Goal: Contribute content: Add original content to the website for others to see

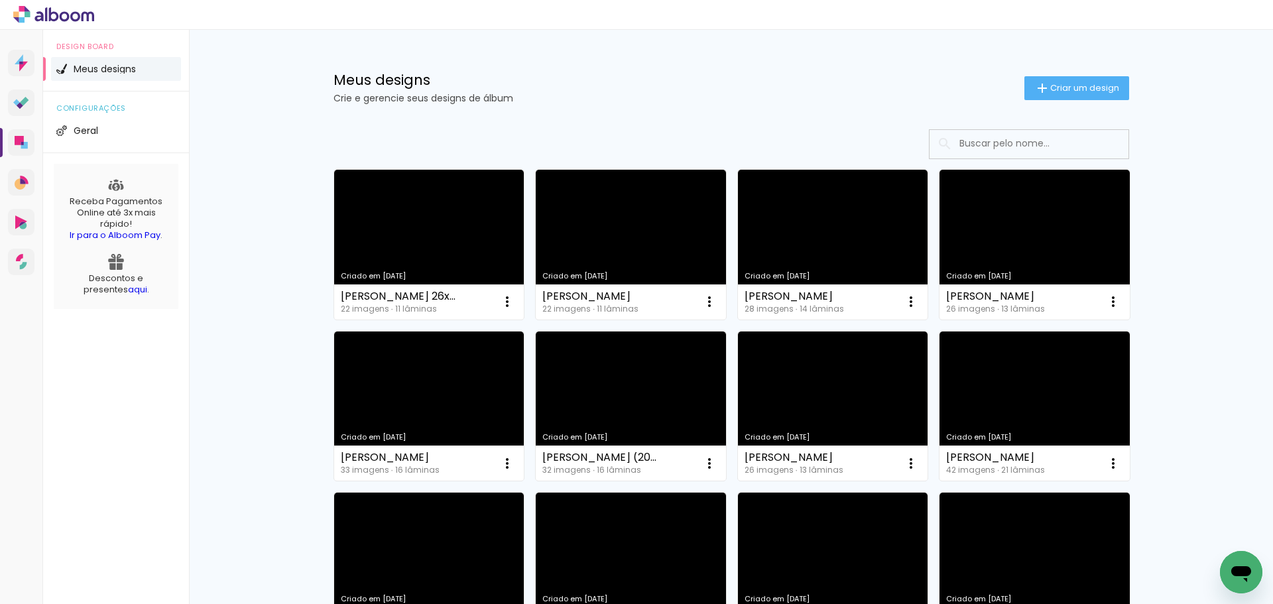
click at [1043, 152] on input at bounding box center [1047, 143] width 189 height 27
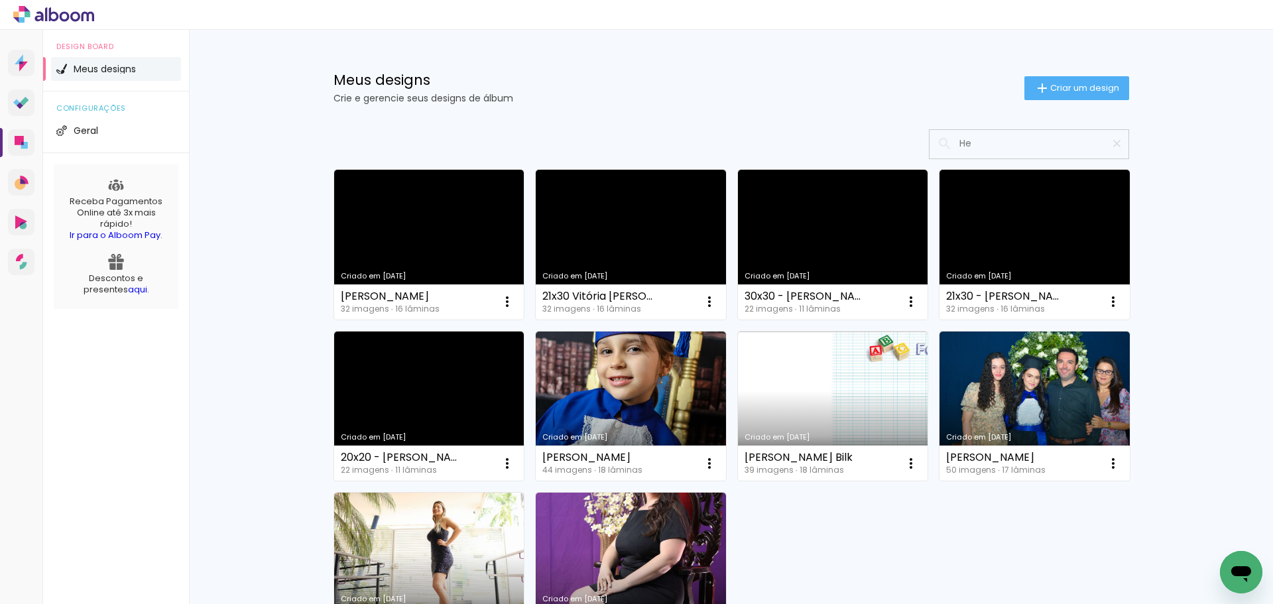
type input "H"
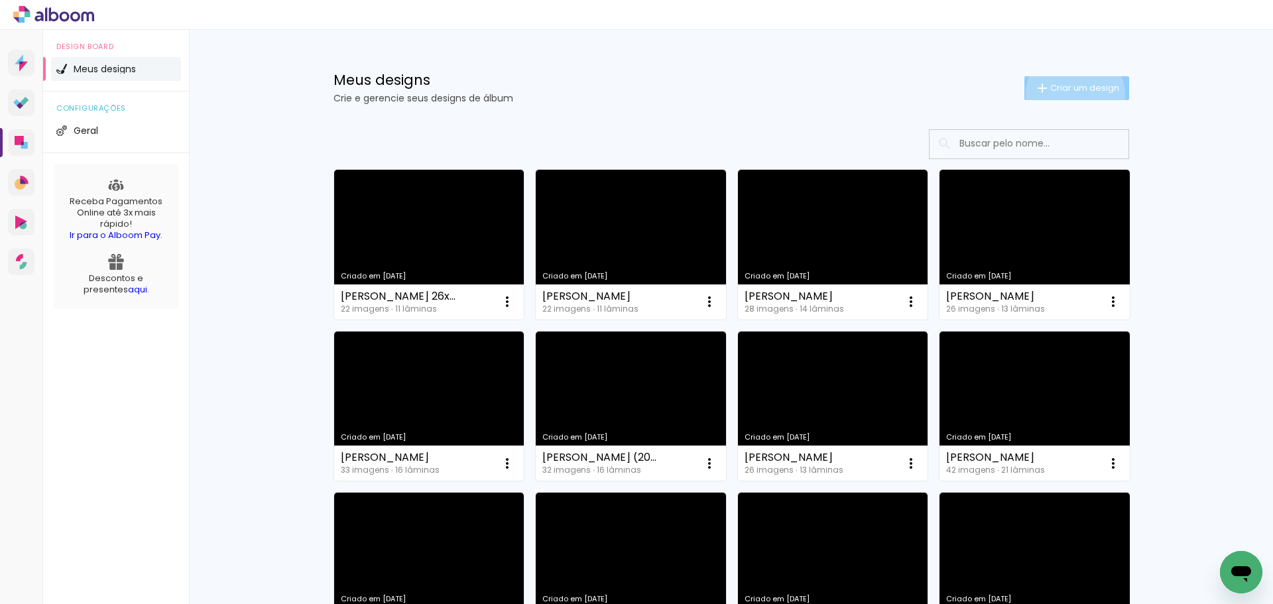
click at [1067, 95] on paper-button "Criar um design" at bounding box center [1076, 88] width 105 height 24
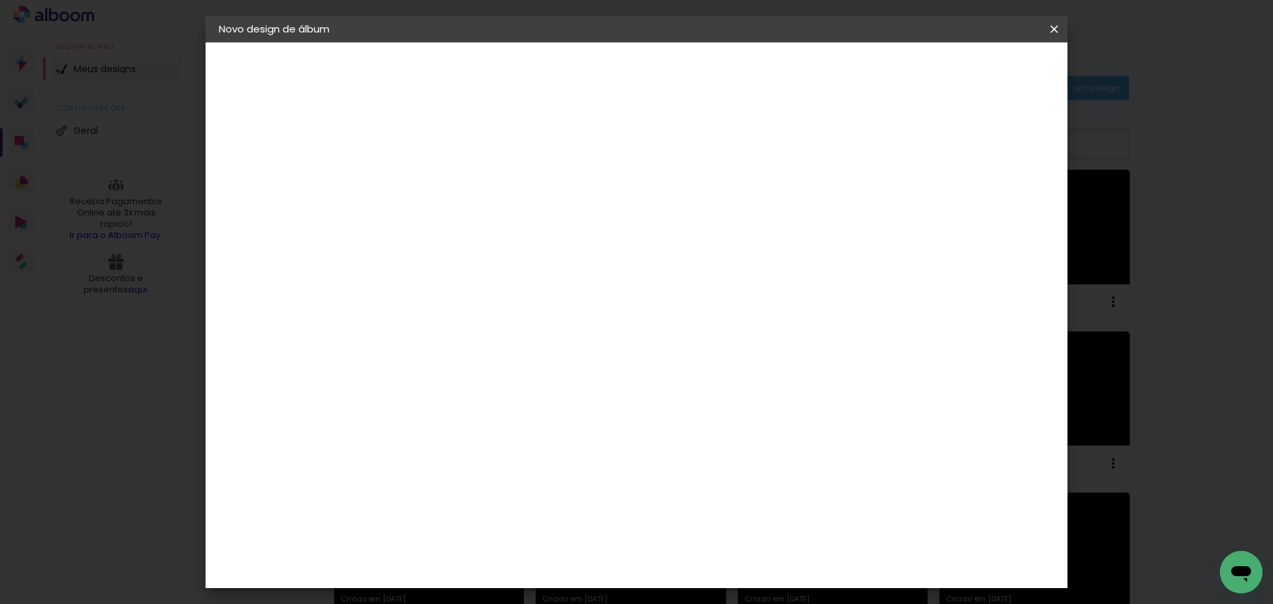
click at [436, 182] on input at bounding box center [436, 178] width 0 height 21
type input "Heloize de [PERSON_NAME]"
type paper-input "Heloize de [PERSON_NAME]"
click at [0, 0] on slot "Avançar" at bounding box center [0, 0] width 0 height 0
click at [684, 210] on paper-item "Tamanho Livre" at bounding box center [620, 201] width 127 height 29
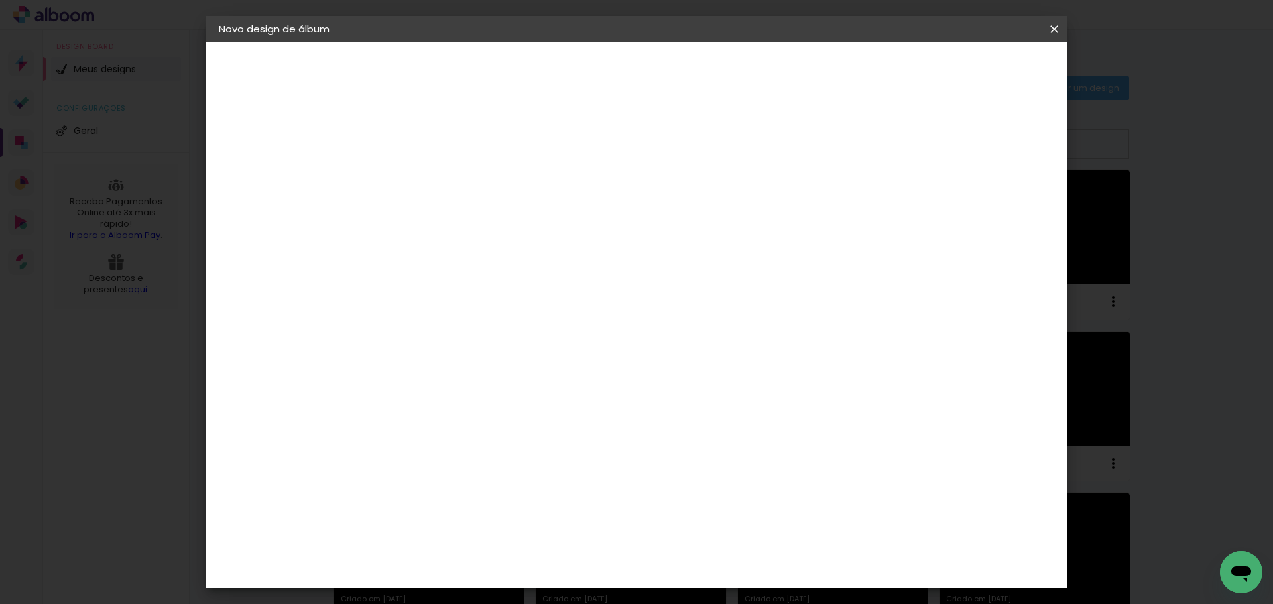
click at [684, 81] on paper-button "Avançar" at bounding box center [651, 70] width 65 height 23
drag, startPoint x: 725, startPoint y: 554, endPoint x: 660, endPoint y: 535, distance: 68.4
click at [672, 546] on div "cm" at bounding box center [717, 553] width 520 height 46
type input "40"
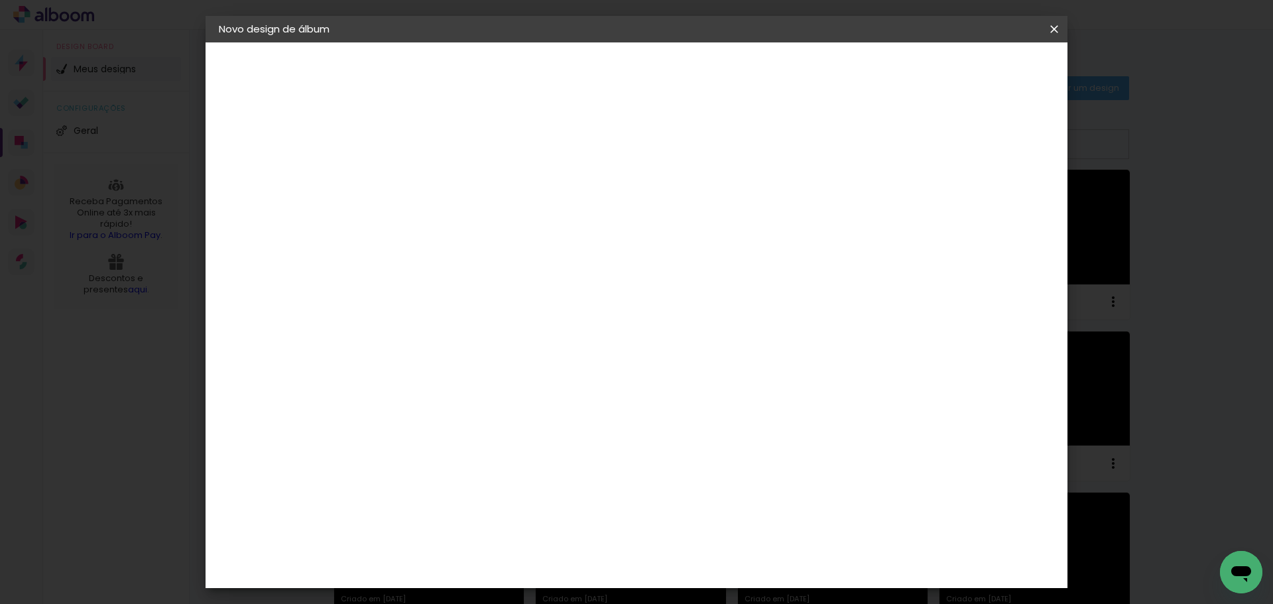
type paper-input "40"
drag, startPoint x: 407, startPoint y: 326, endPoint x: 381, endPoint y: 320, distance: 26.5
click at [381, 320] on input "30" at bounding box center [394, 323] width 34 height 20
type input "20"
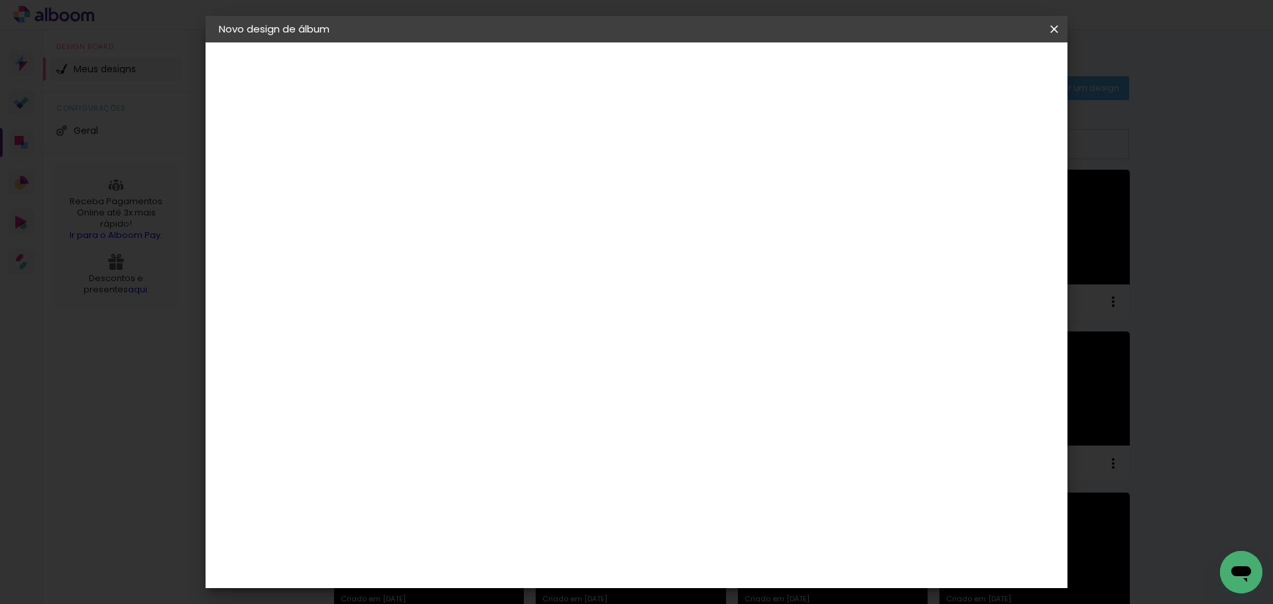
type paper-input "20"
click at [577, 210] on span "20" at bounding box center [579, 208] width 23 height 20
click at [589, 210] on span "20" at bounding box center [579, 208] width 23 height 20
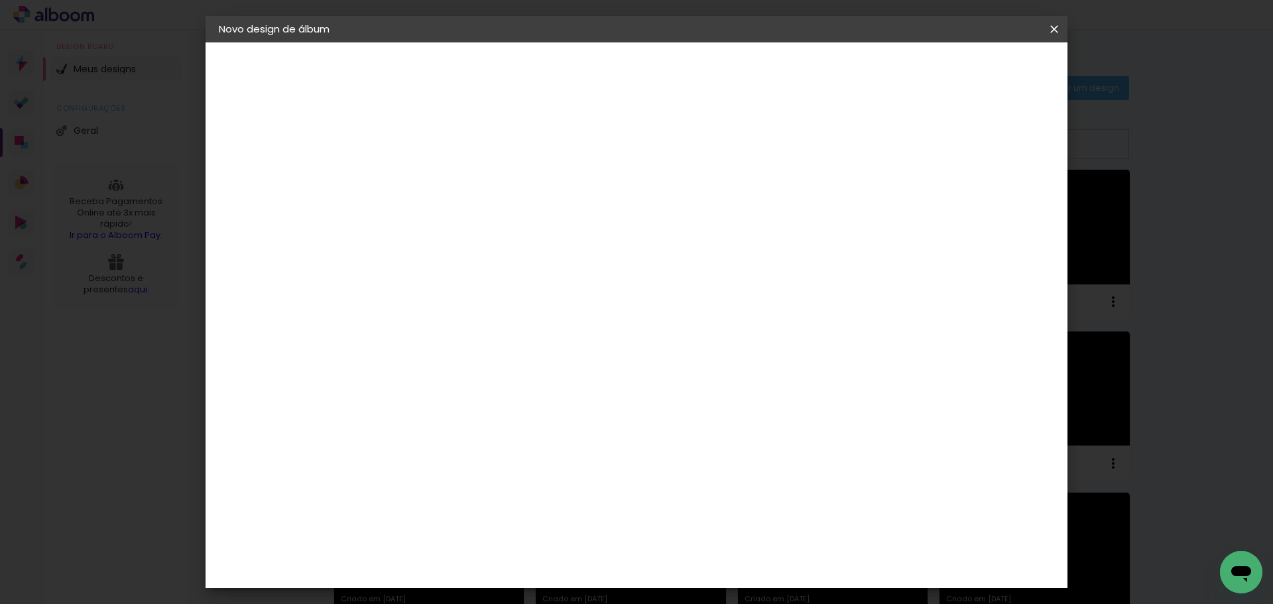
click at [589, 210] on span "20" at bounding box center [579, 208] width 23 height 20
click at [587, 208] on span "20" at bounding box center [579, 208] width 23 height 20
click at [583, 208] on span "20" at bounding box center [579, 208] width 23 height 20
click at [971, 68] on span "Iniciar design" at bounding box center [941, 70] width 60 height 9
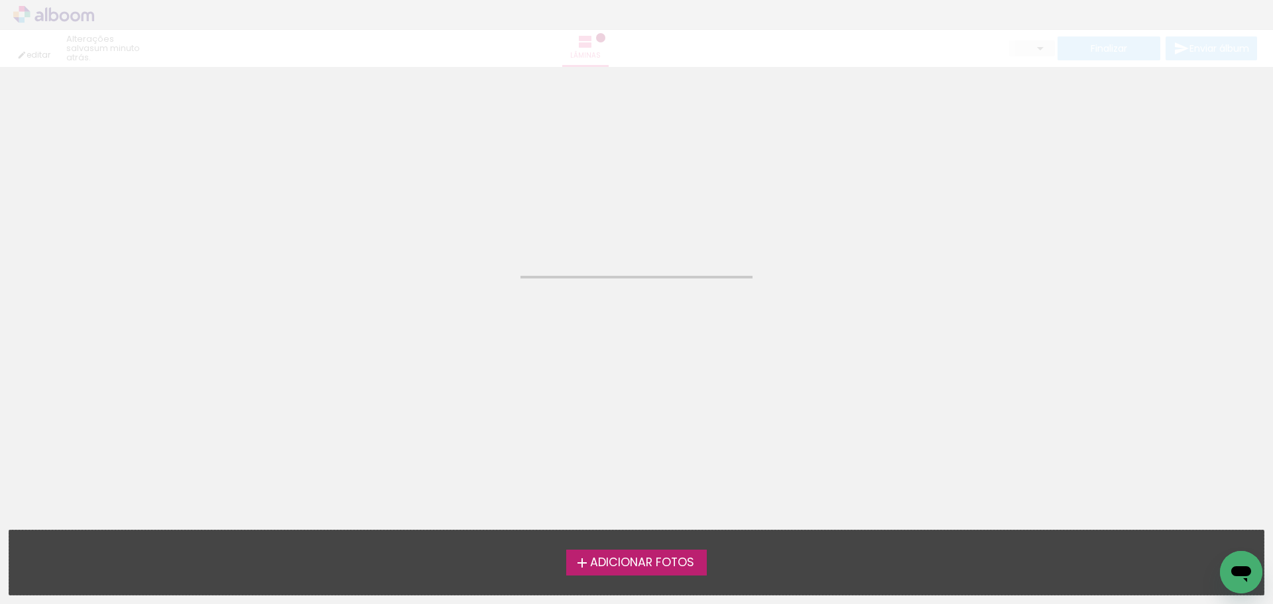
click at [674, 571] on label "Adicionar Fotos" at bounding box center [636, 562] width 141 height 25
click at [0, 0] on input "file" at bounding box center [0, 0] width 0 height 0
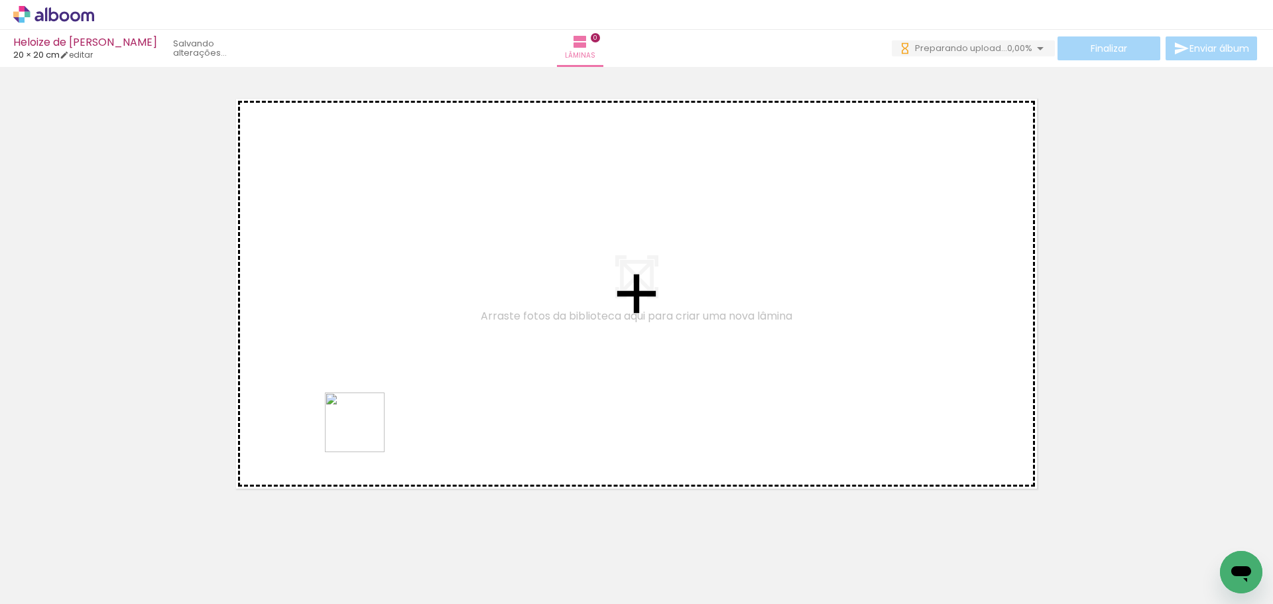
drag, startPoint x: 161, startPoint y: 571, endPoint x: 538, endPoint y: 313, distance: 456.4
click at [538, 313] on quentale-workspace at bounding box center [636, 302] width 1273 height 604
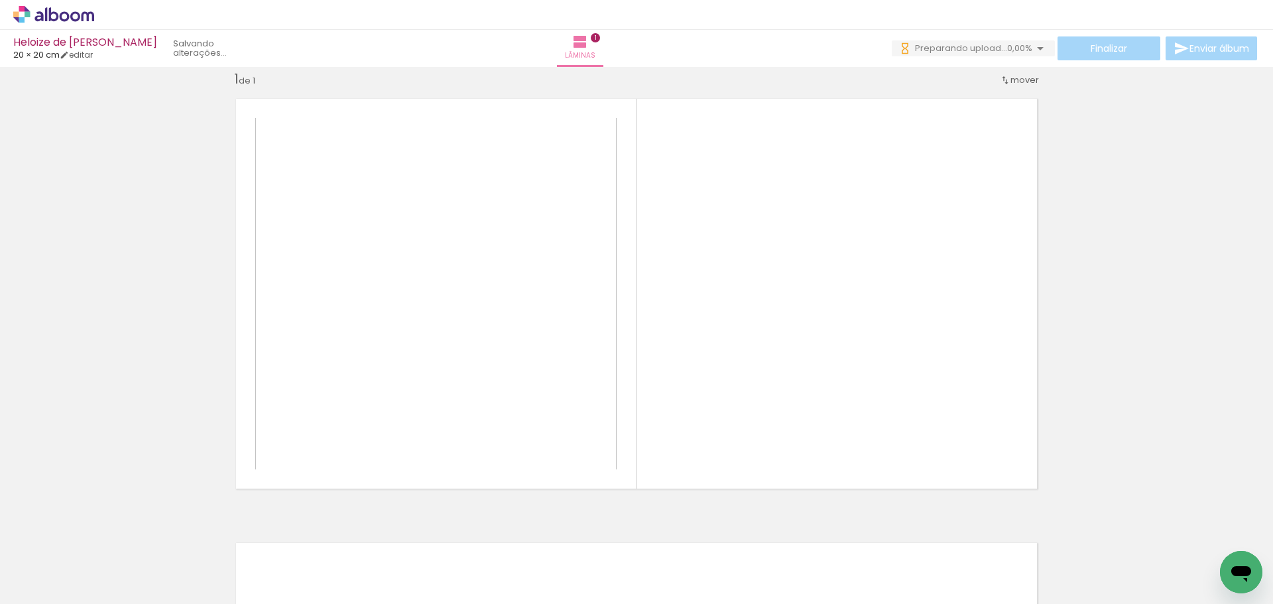
scroll to position [17, 0]
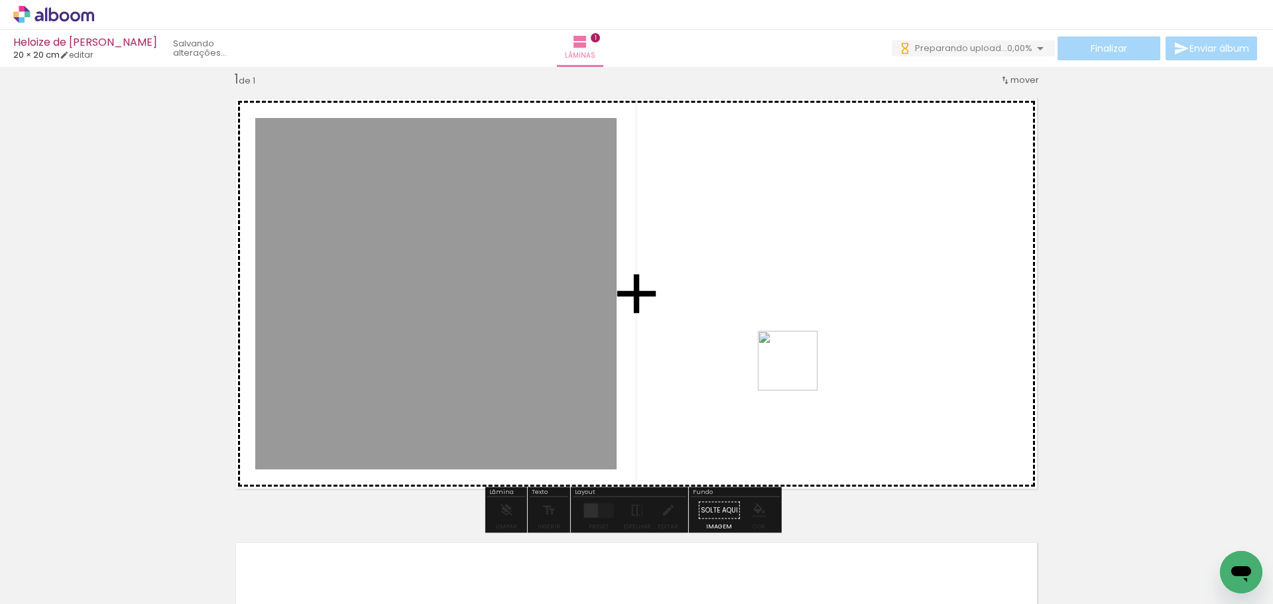
drag, startPoint x: 222, startPoint y: 556, endPoint x: 798, endPoint y: 371, distance: 604.7
click at [798, 371] on quentale-workspace at bounding box center [636, 302] width 1273 height 604
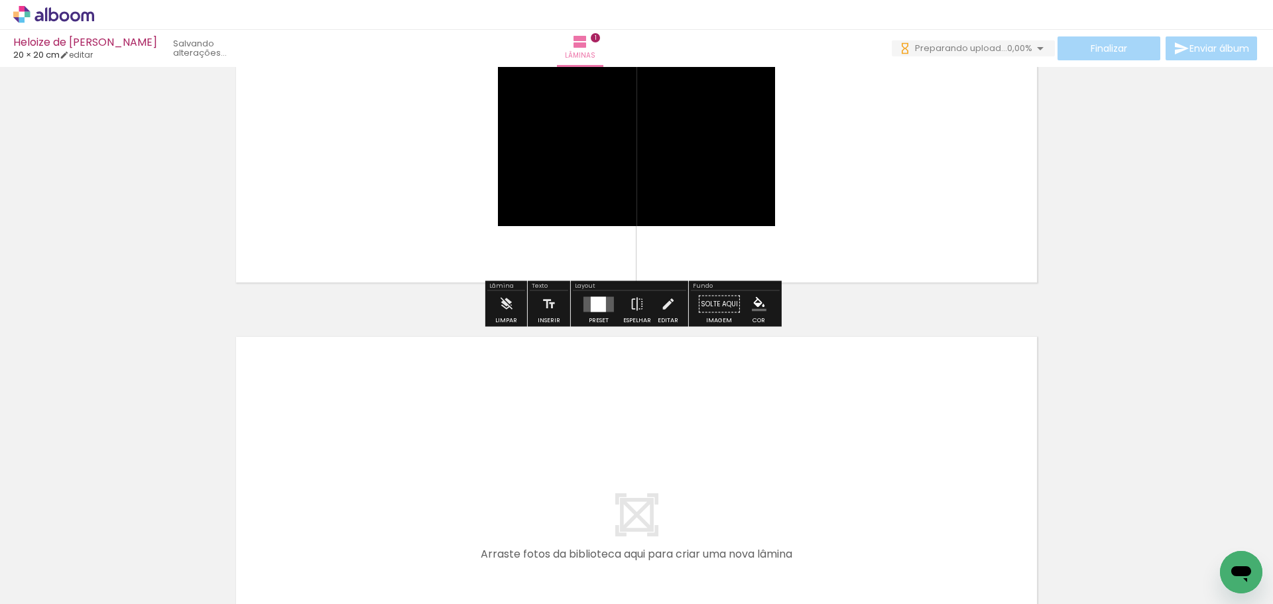
scroll to position [415, 0]
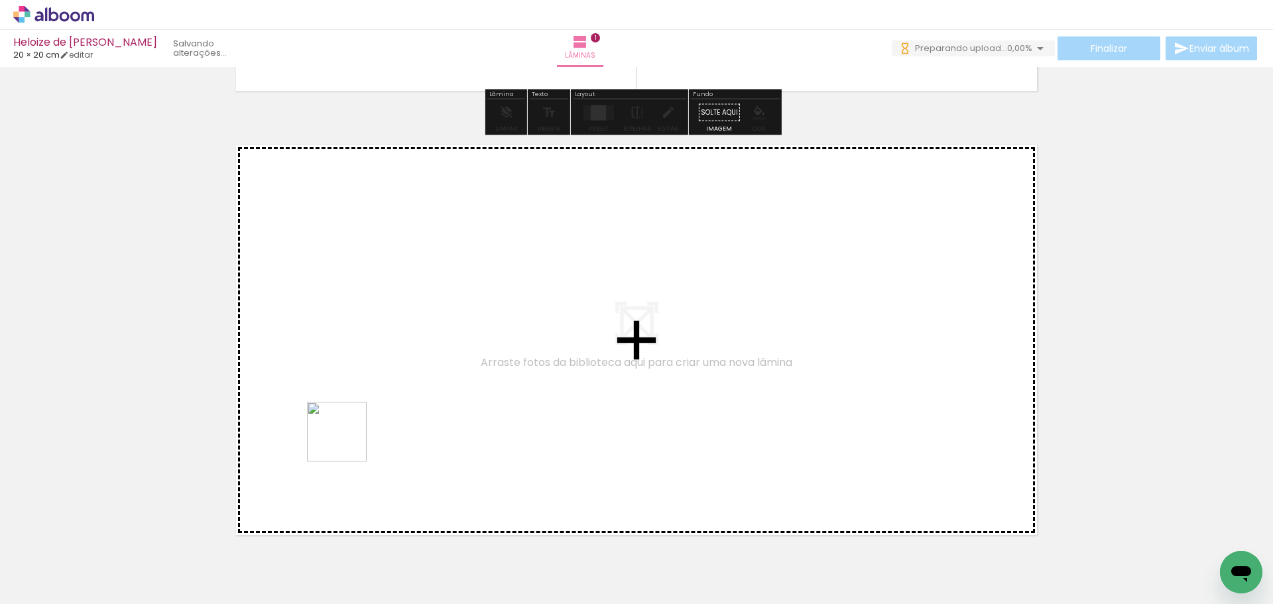
drag, startPoint x: 285, startPoint y: 581, endPoint x: 347, endPoint y: 438, distance: 156.5
click at [347, 438] on quentale-workspace at bounding box center [636, 302] width 1273 height 604
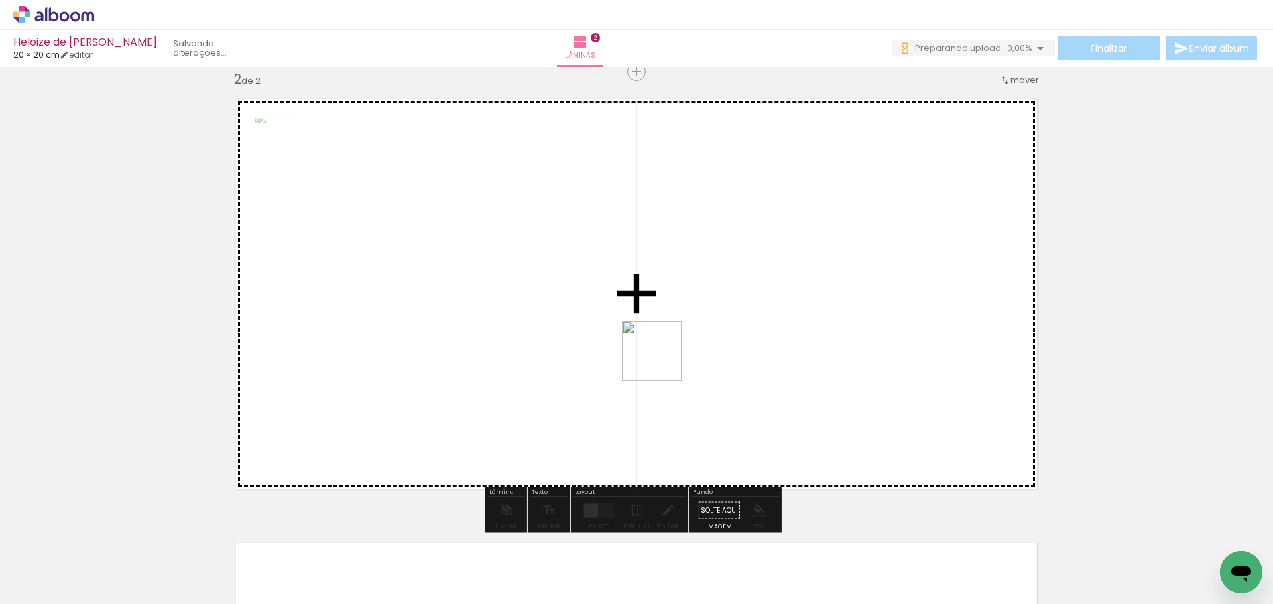
drag, startPoint x: 355, startPoint y: 571, endPoint x: 683, endPoint y: 363, distance: 389.0
click at [687, 353] on quentale-workspace at bounding box center [636, 302] width 1273 height 604
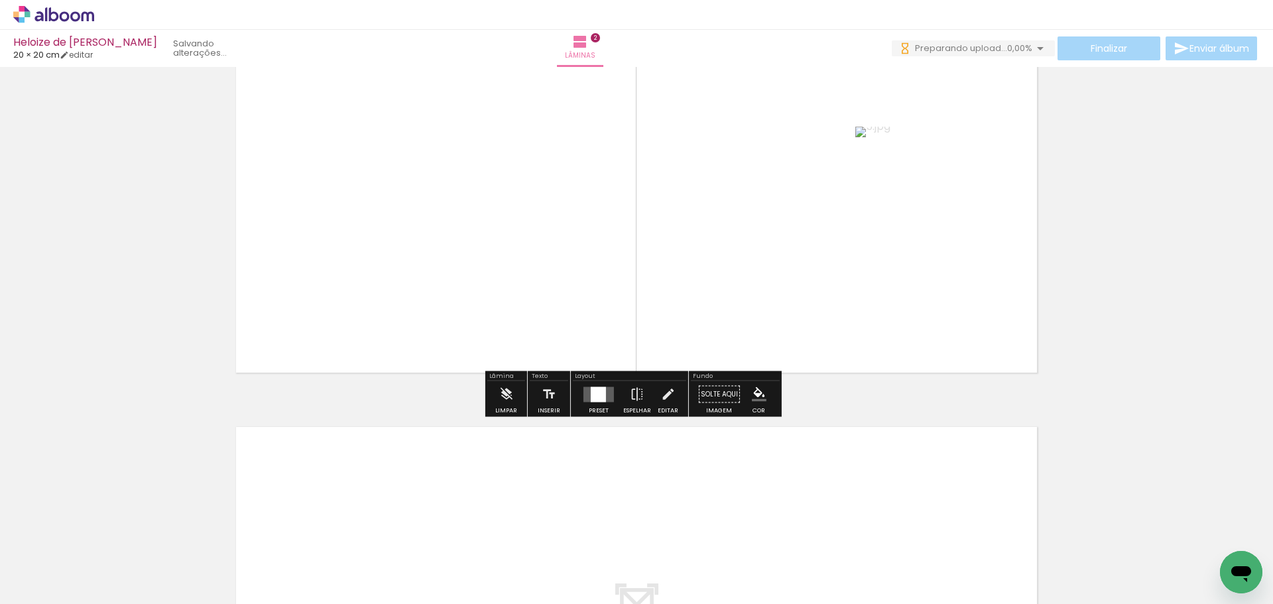
scroll to position [859, 0]
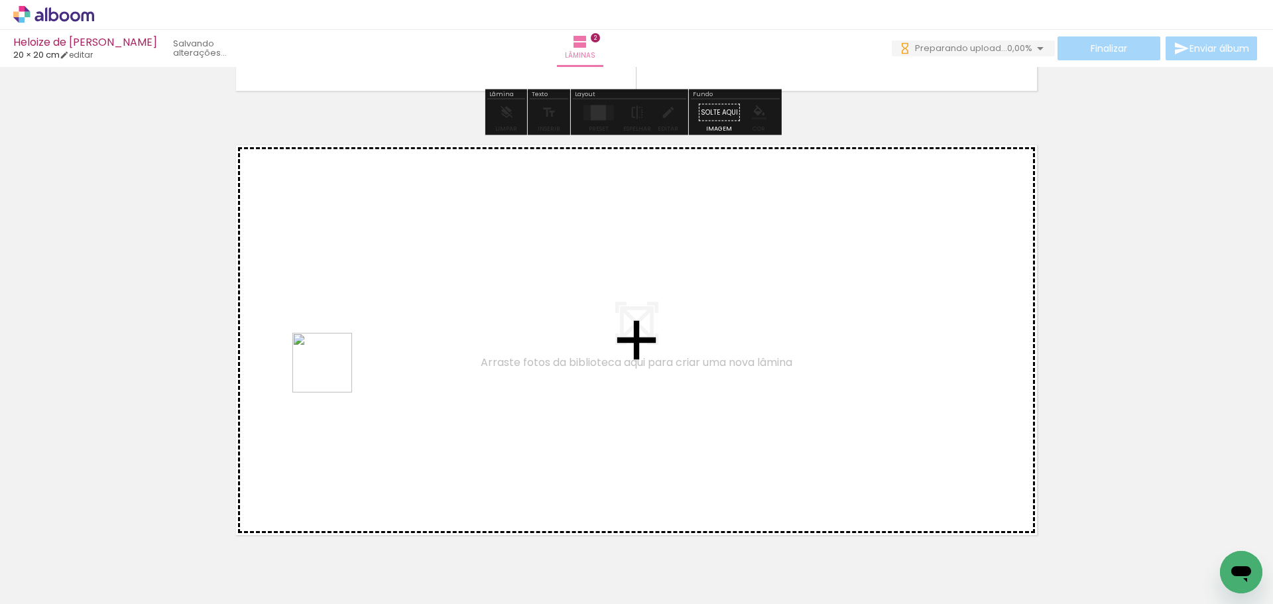
drag, startPoint x: 424, startPoint y: 571, endPoint x: 331, endPoint y: 368, distance: 223.7
click at [331, 368] on quentale-workspace at bounding box center [636, 302] width 1273 height 604
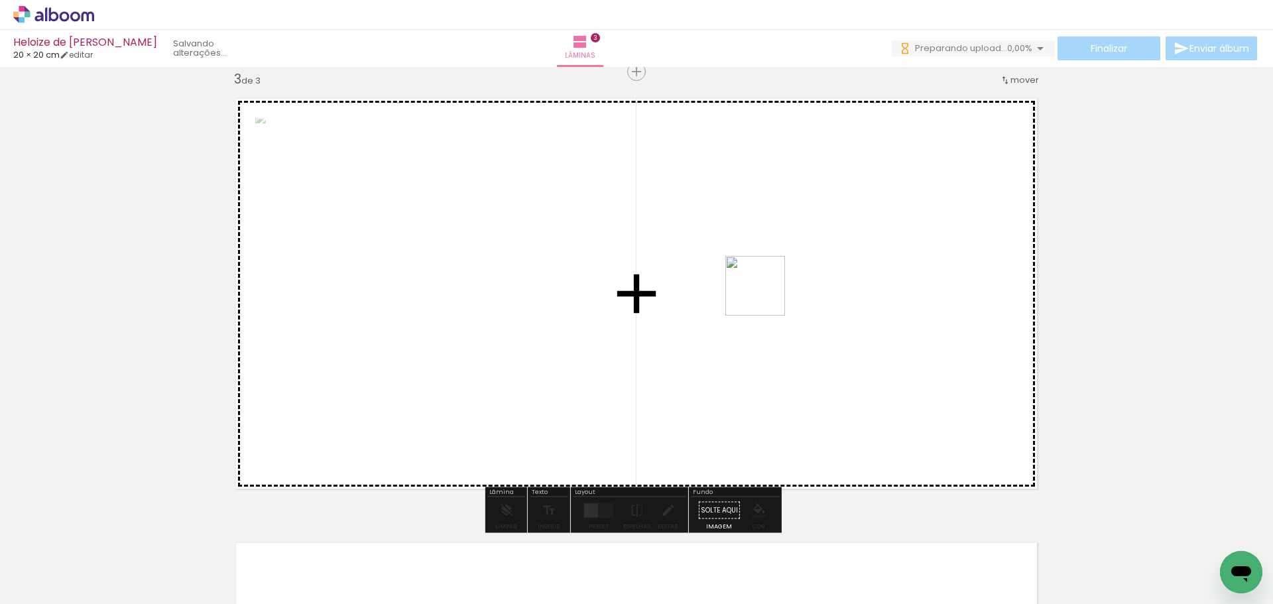
drag, startPoint x: 495, startPoint y: 551, endPoint x: 765, endPoint y: 296, distance: 371.9
click at [765, 296] on quentale-workspace at bounding box center [636, 302] width 1273 height 604
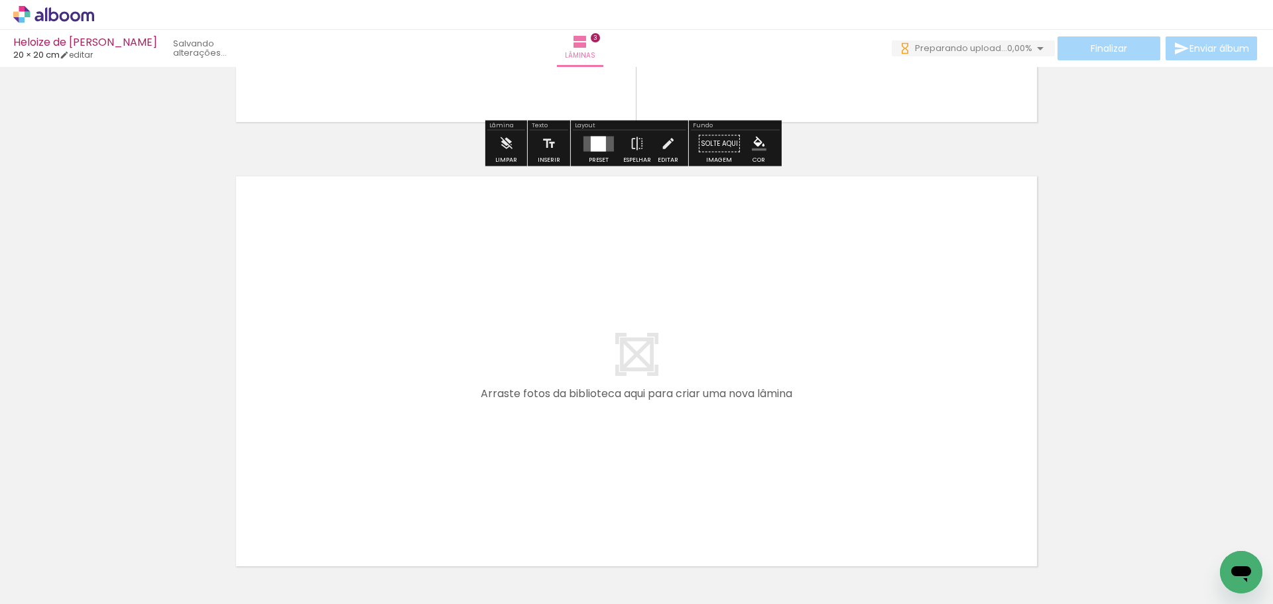
scroll to position [1370, 0]
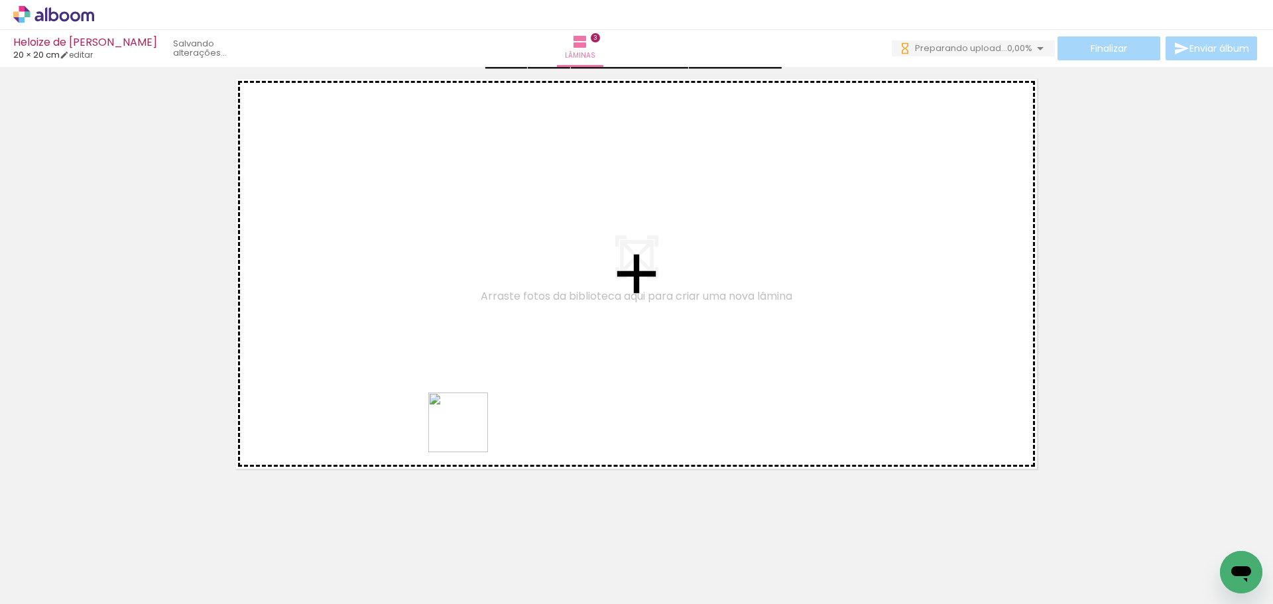
drag, startPoint x: 585, startPoint y: 560, endPoint x: 408, endPoint y: 349, distance: 275.2
click at [408, 349] on quentale-workspace at bounding box center [636, 302] width 1273 height 604
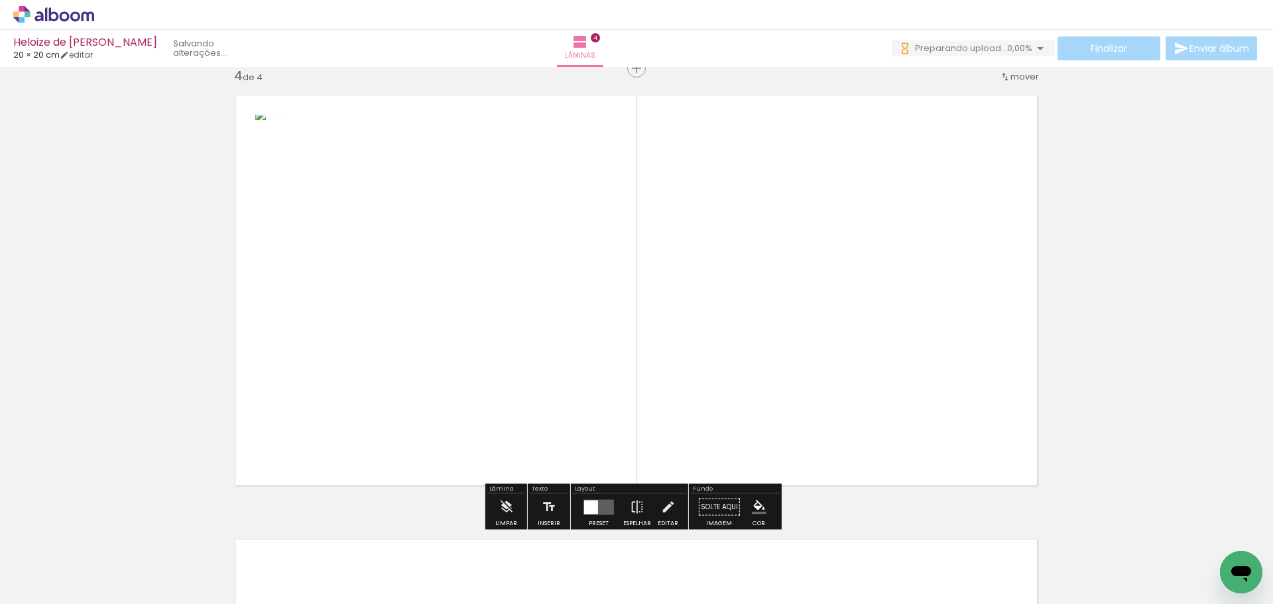
scroll to position [1350, 0]
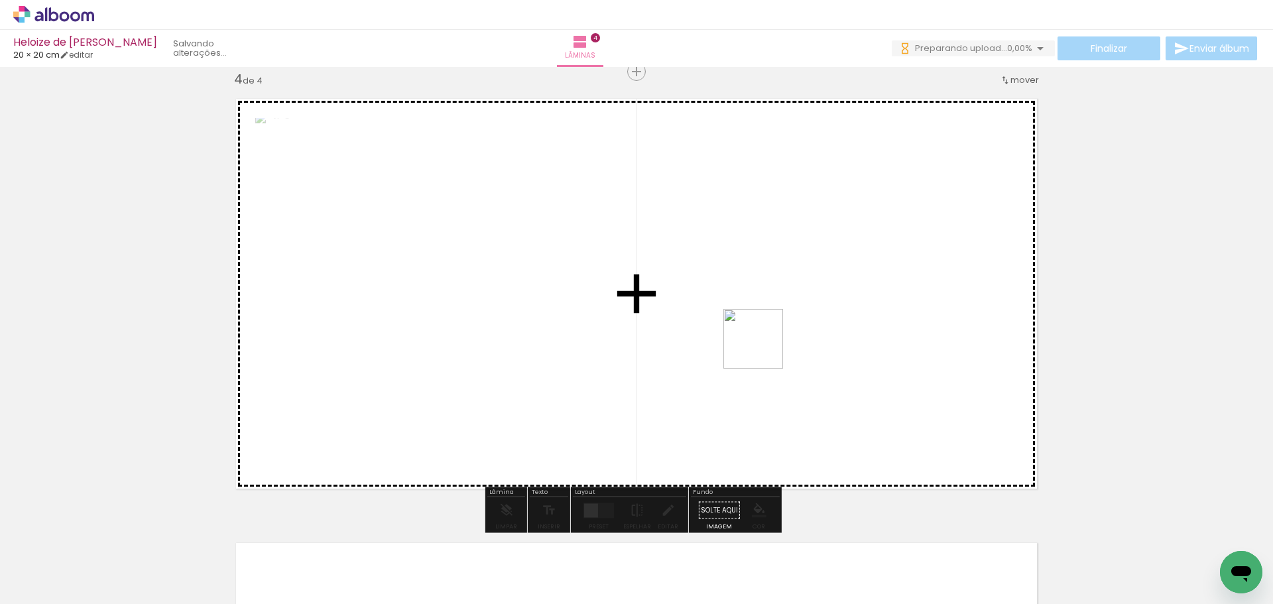
drag, startPoint x: 667, startPoint y: 513, endPoint x: 772, endPoint y: 332, distance: 209.1
click at [772, 332] on quentale-workspace at bounding box center [636, 302] width 1273 height 604
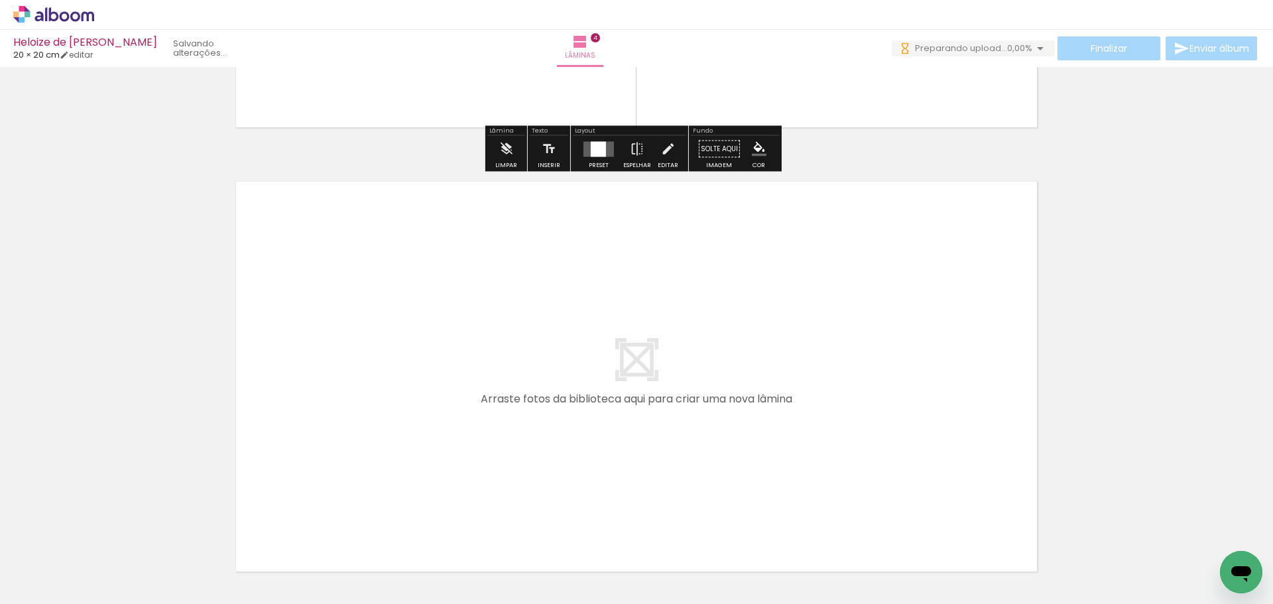
scroll to position [1748, 0]
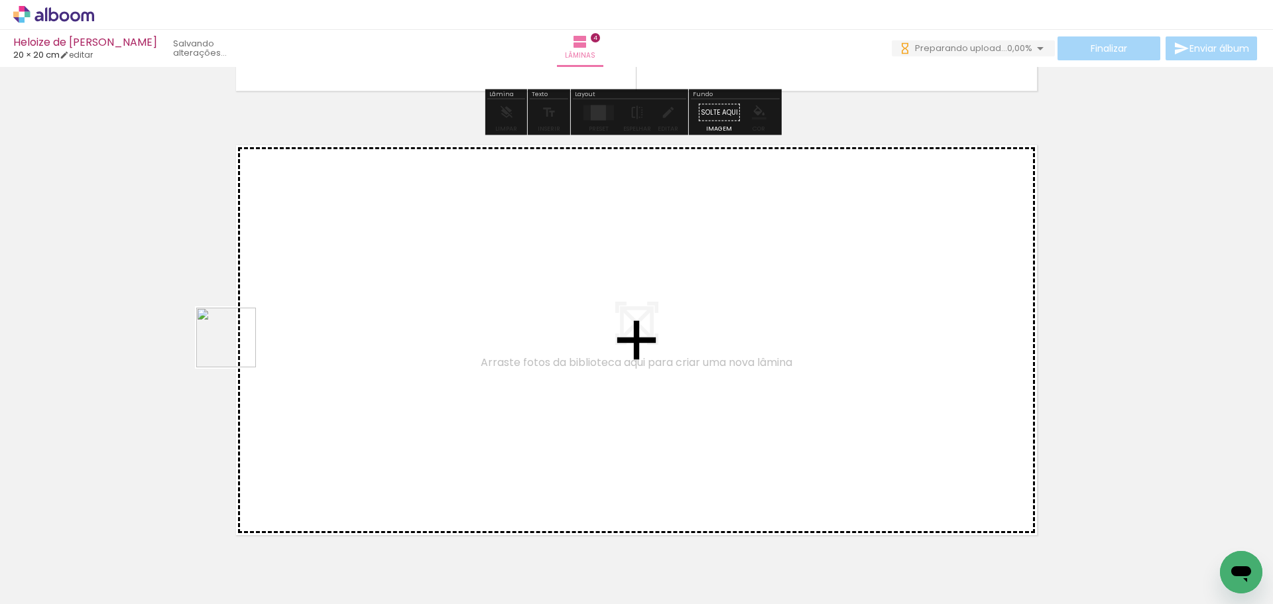
drag, startPoint x: 741, startPoint y: 580, endPoint x: 316, endPoint y: 373, distance: 472.0
click at [316, 373] on quentale-workspace at bounding box center [636, 302] width 1273 height 604
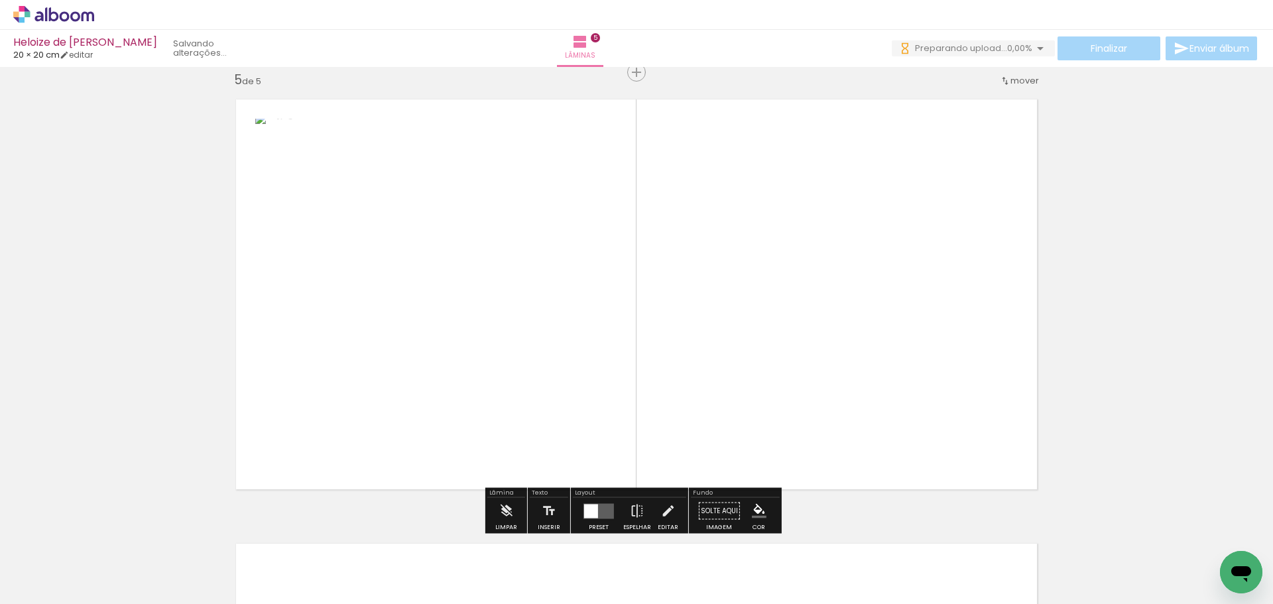
scroll to position [1794, 0]
drag, startPoint x: 800, startPoint y: 565, endPoint x: 843, endPoint y: 296, distance: 271.8
click at [839, 318] on quentale-workspace at bounding box center [636, 302] width 1273 height 604
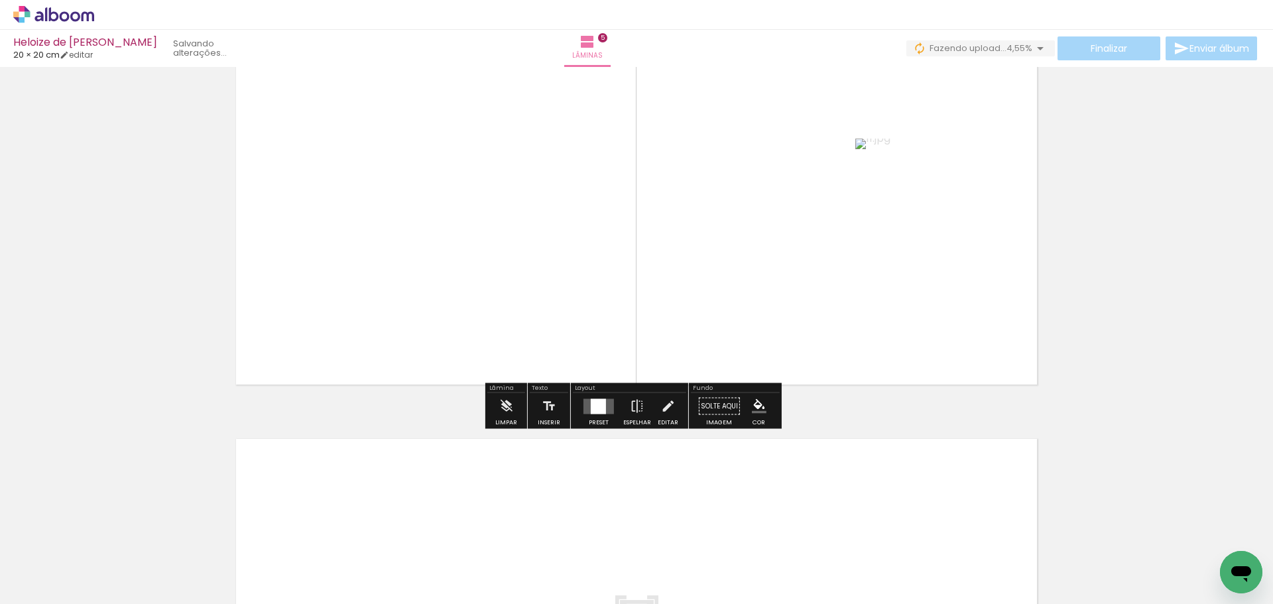
scroll to position [2258, 0]
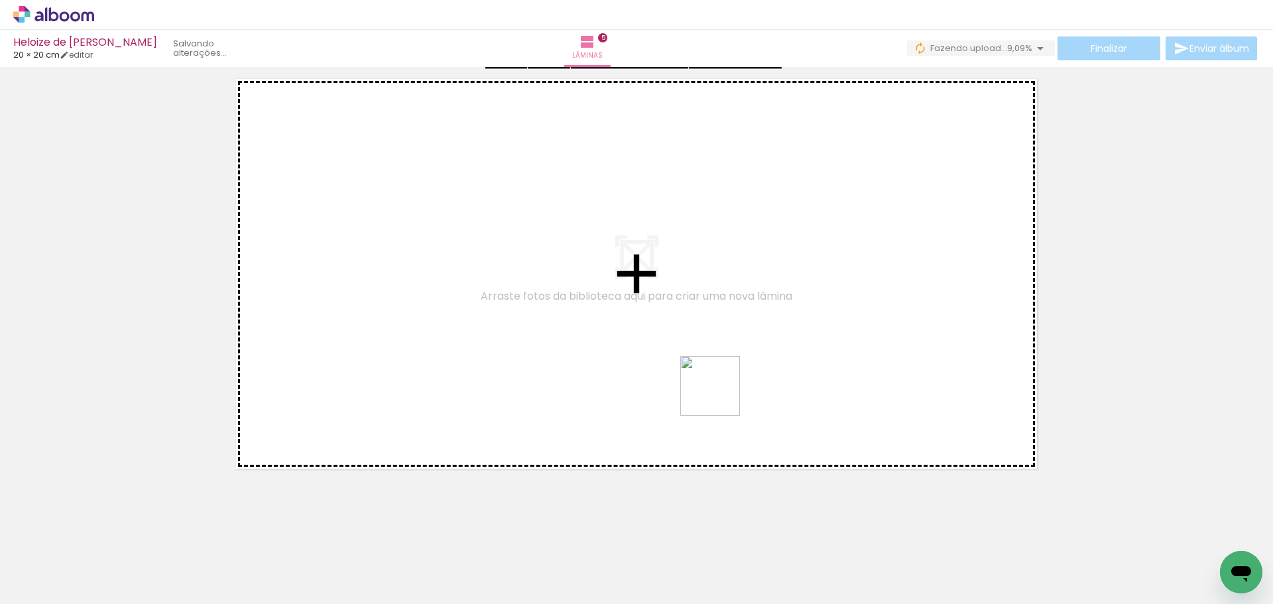
drag, startPoint x: 876, startPoint y: 569, endPoint x: 656, endPoint y: 365, distance: 299.8
click at [656, 365] on quentale-workspace at bounding box center [636, 302] width 1273 height 604
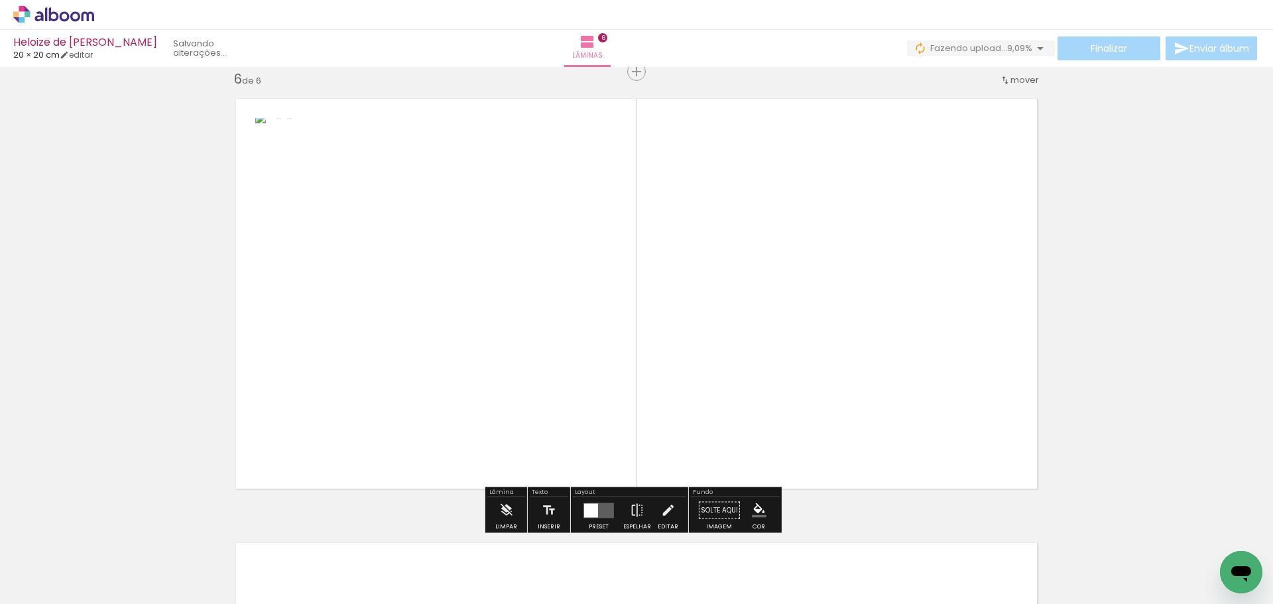
drag, startPoint x: 939, startPoint y: 498, endPoint x: 884, endPoint y: 341, distance: 166.5
click at [884, 341] on quentale-workspace at bounding box center [636, 302] width 1273 height 604
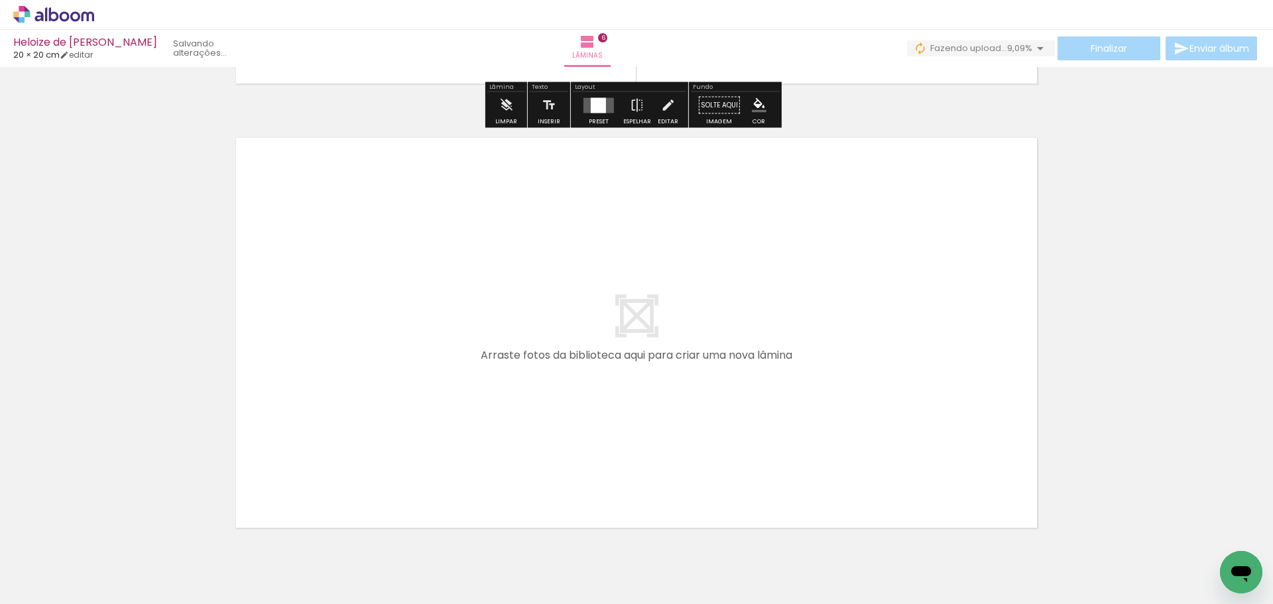
scroll to position [2702, 0]
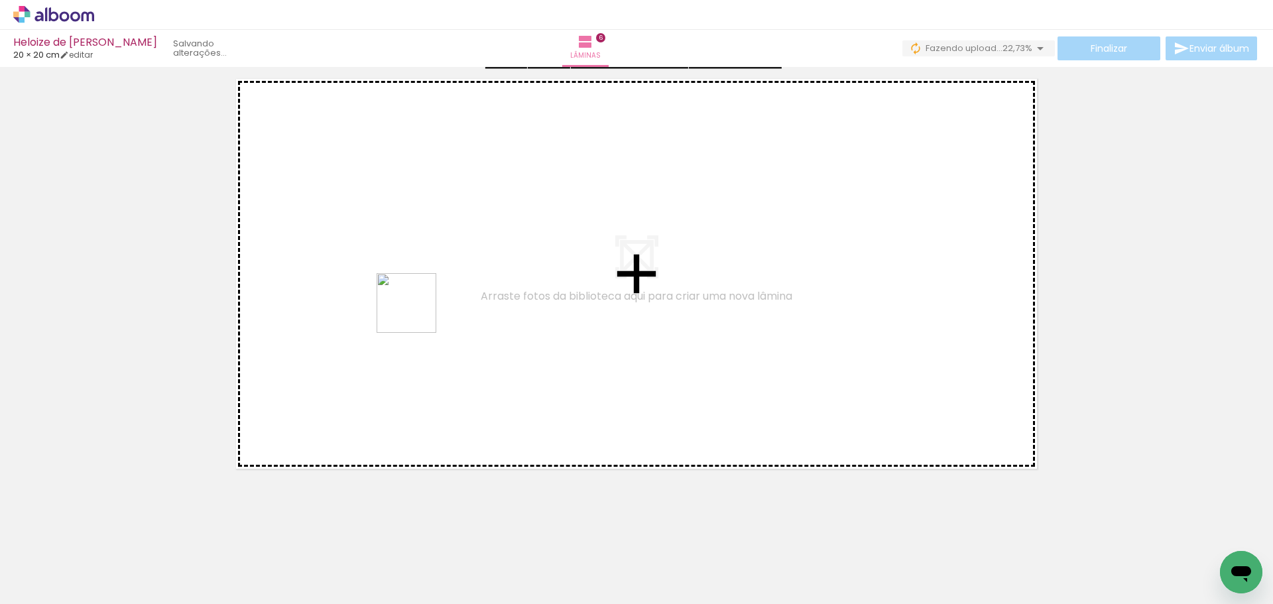
drag, startPoint x: 1046, startPoint y: 563, endPoint x: 420, endPoint y: 314, distance: 673.4
click at [420, 314] on quentale-workspace at bounding box center [636, 302] width 1273 height 604
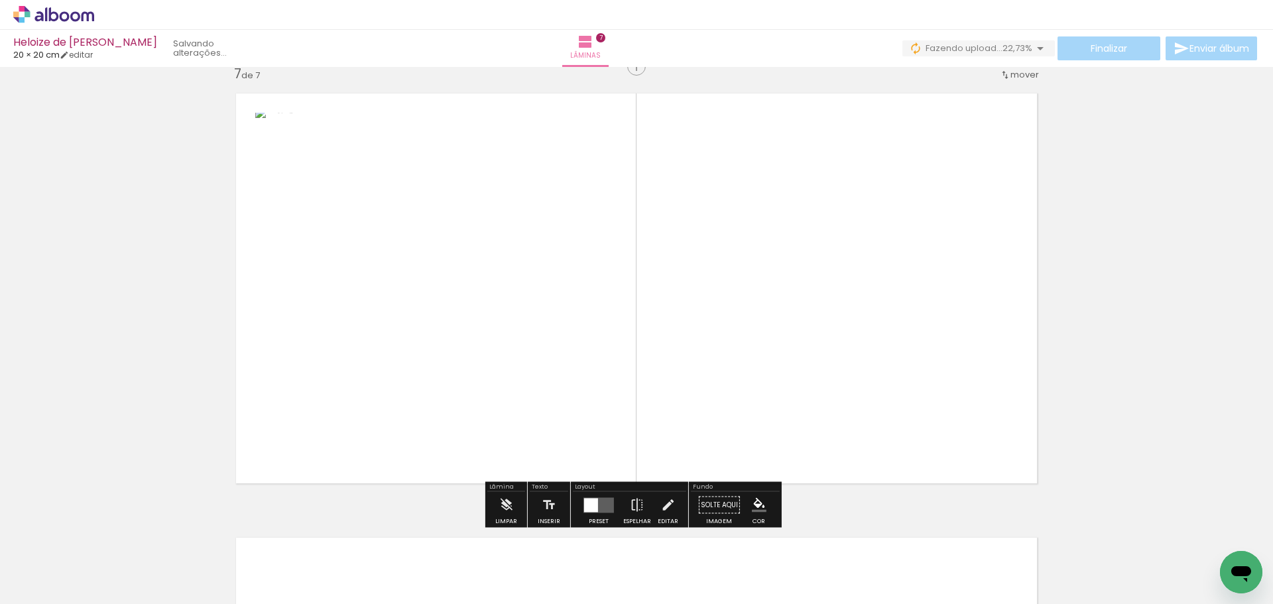
scroll to position [2682, 0]
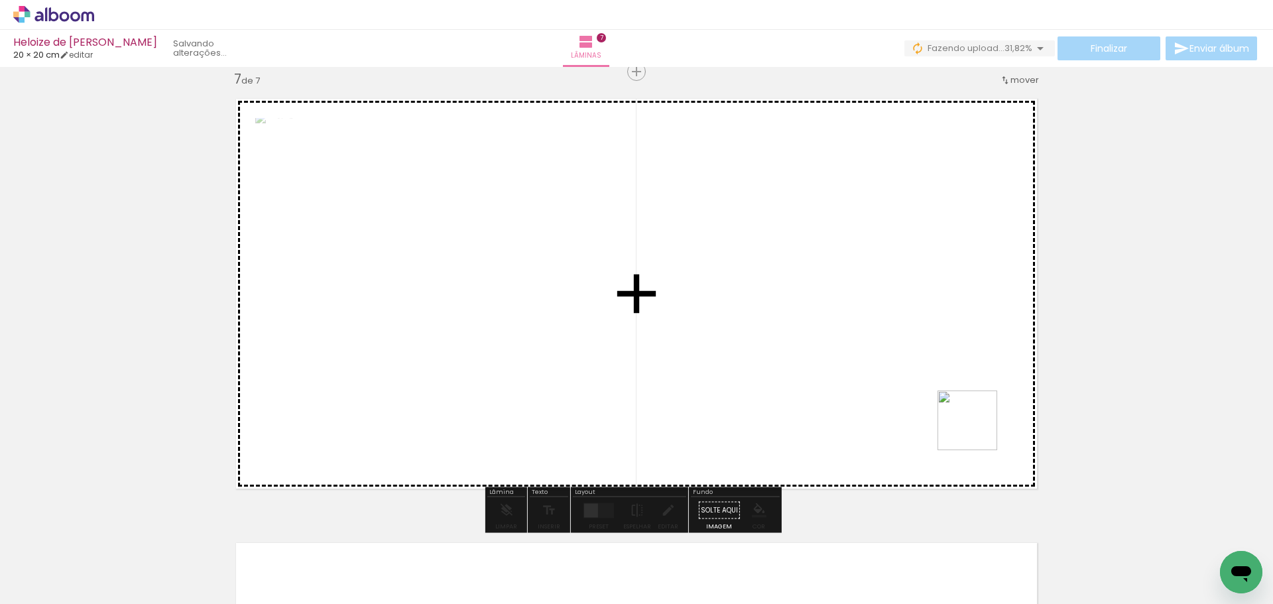
drag, startPoint x: 1091, startPoint y: 573, endPoint x: 926, endPoint y: 377, distance: 256.4
click at [928, 380] on quentale-workspace at bounding box center [636, 302] width 1273 height 604
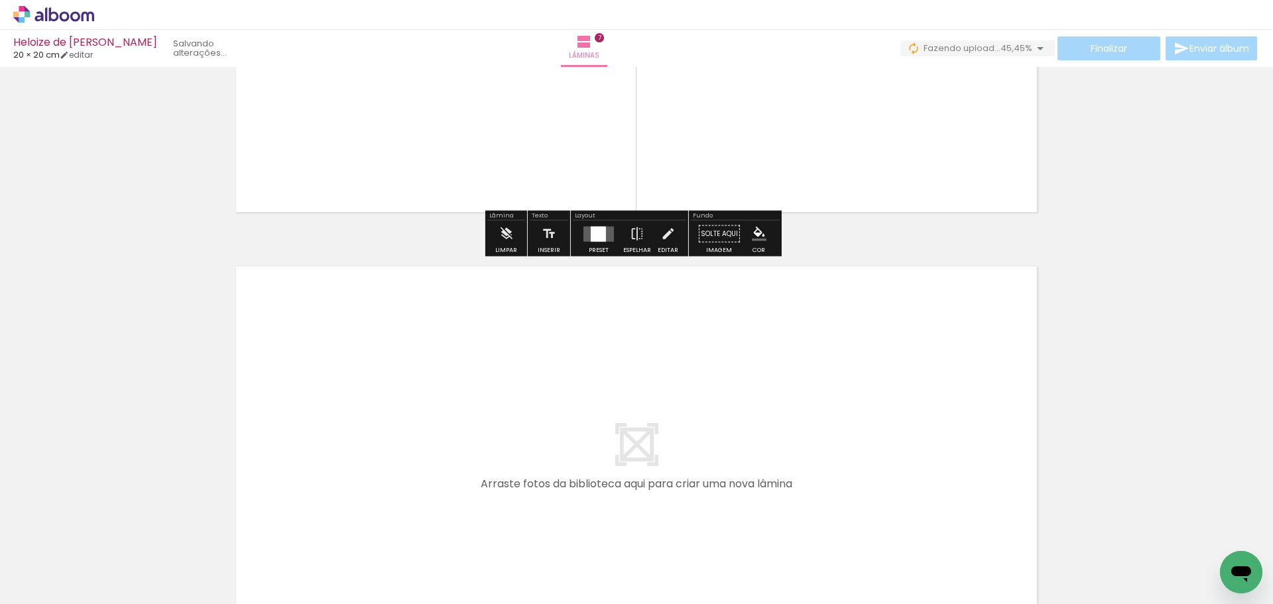
scroll to position [3147, 0]
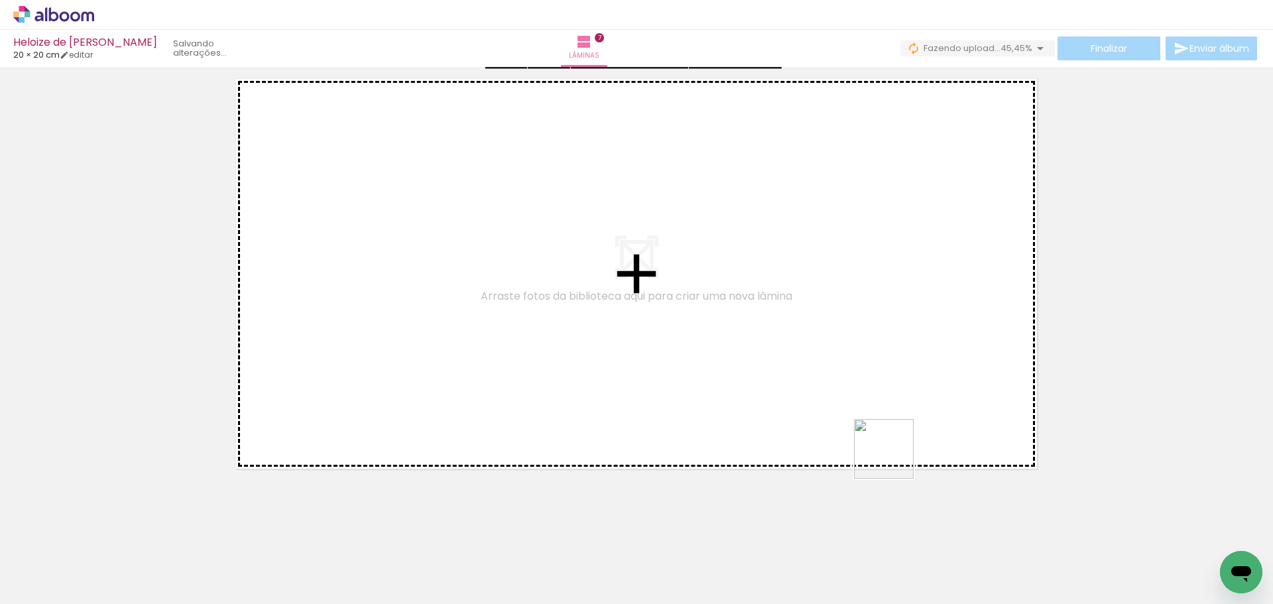
drag, startPoint x: 1103, startPoint y: 510, endPoint x: 683, endPoint y: 392, distance: 436.6
click at [683, 392] on quentale-workspace at bounding box center [636, 302] width 1273 height 604
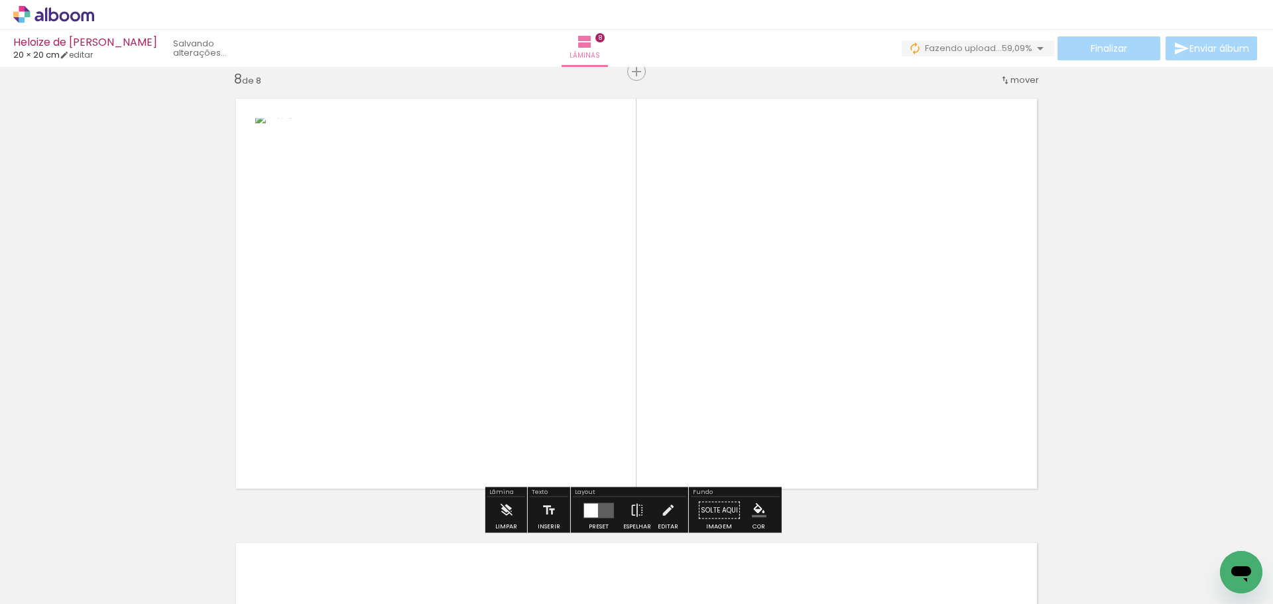
scroll to position [0, 473]
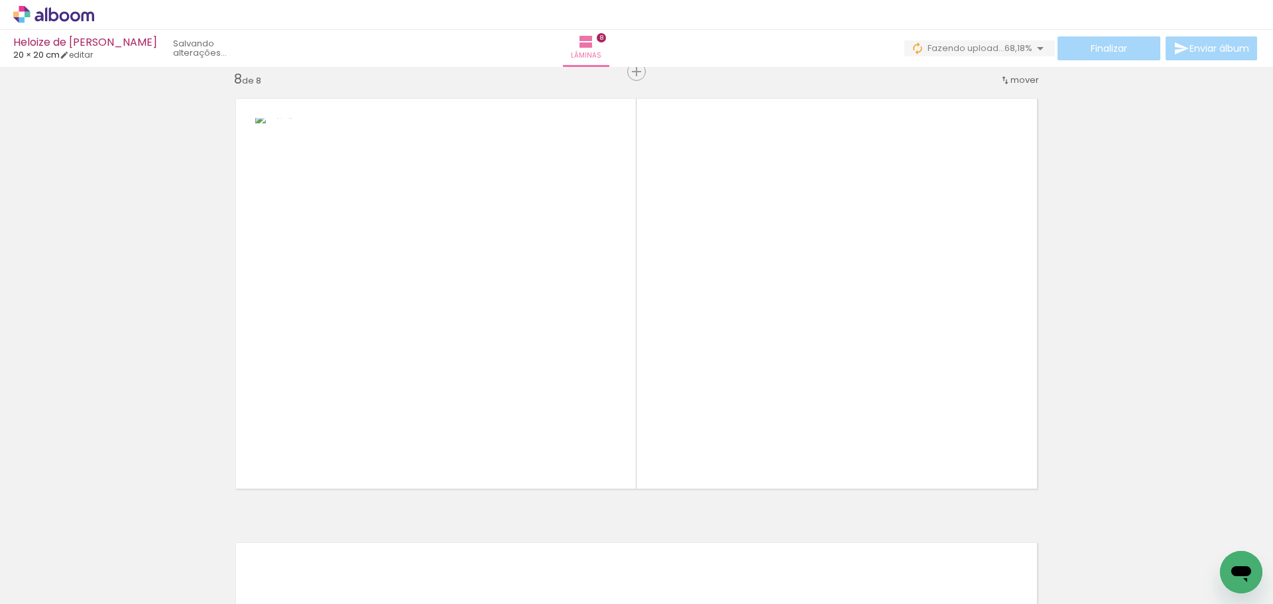
drag, startPoint x: 767, startPoint y: 577, endPoint x: 784, endPoint y: 322, distance: 255.8
click at [784, 330] on quentale-workspace at bounding box center [636, 302] width 1273 height 604
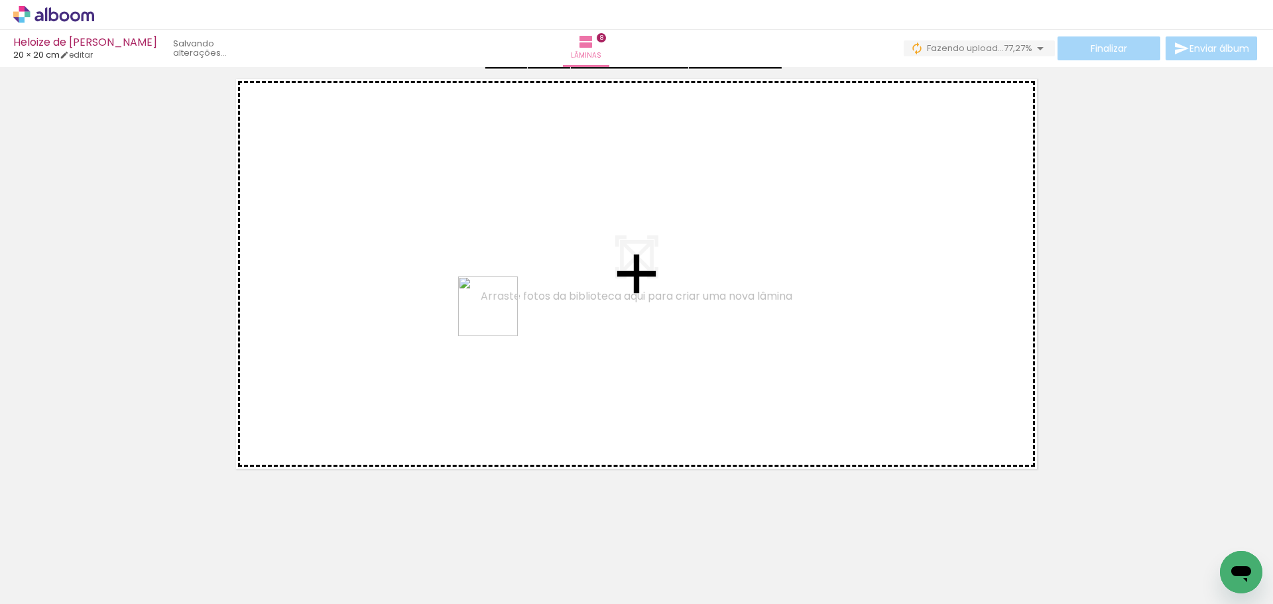
drag, startPoint x: 849, startPoint y: 556, endPoint x: 477, endPoint y: 299, distance: 452.8
click at [477, 299] on quentale-workspace at bounding box center [636, 302] width 1273 height 604
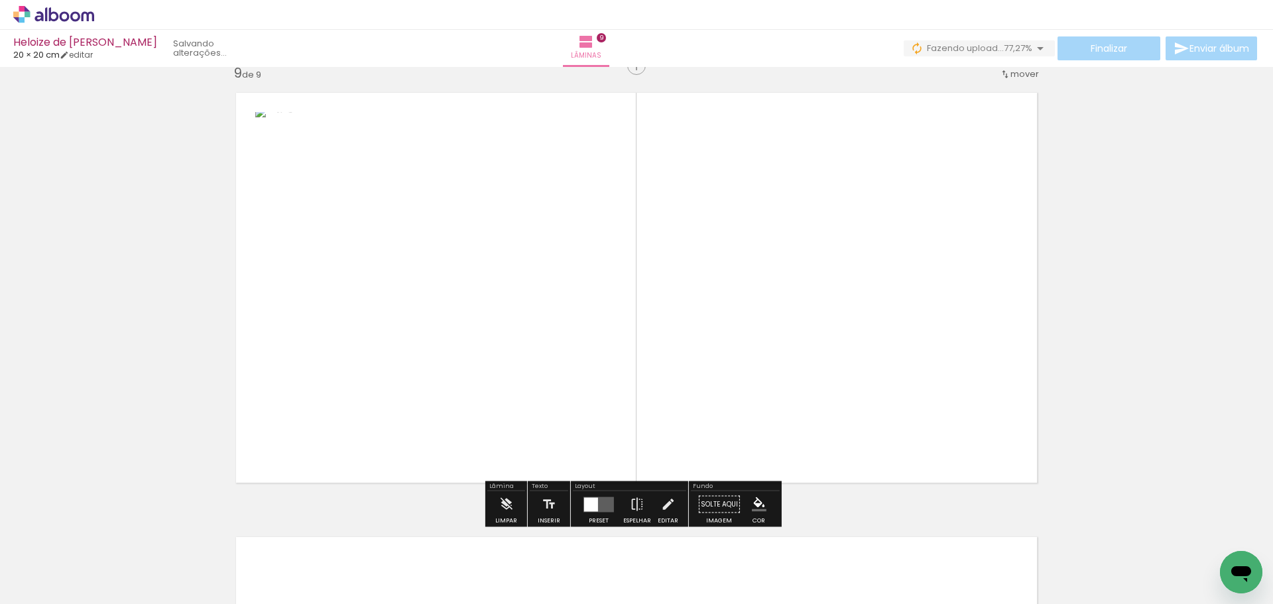
scroll to position [3571, 0]
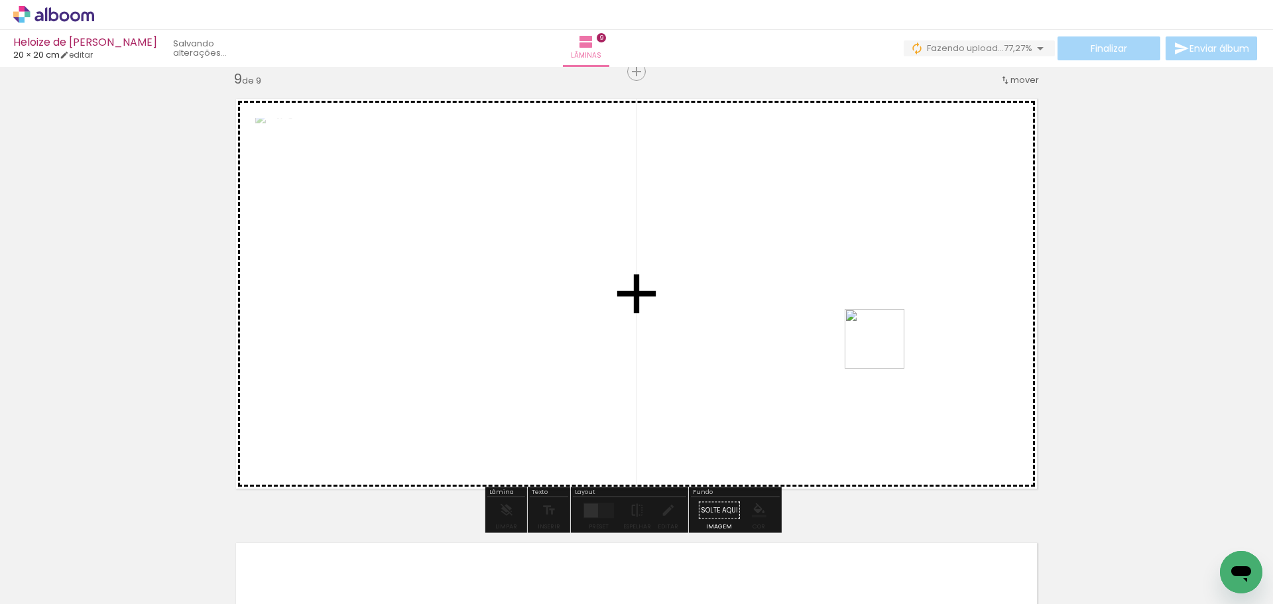
drag, startPoint x: 918, startPoint y: 507, endPoint x: 874, endPoint y: 304, distance: 207.5
click at [874, 304] on quentale-workspace at bounding box center [636, 302] width 1273 height 604
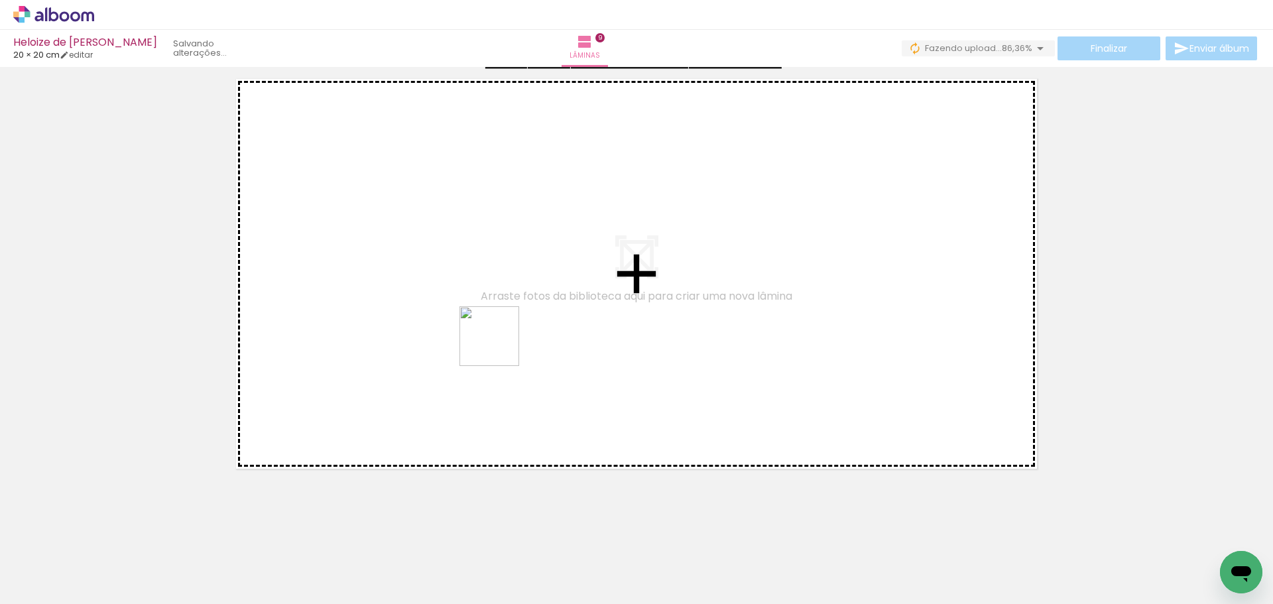
drag, startPoint x: 983, startPoint y: 572, endPoint x: 428, endPoint y: 311, distance: 613.3
click at [428, 311] on quentale-workspace at bounding box center [636, 302] width 1273 height 604
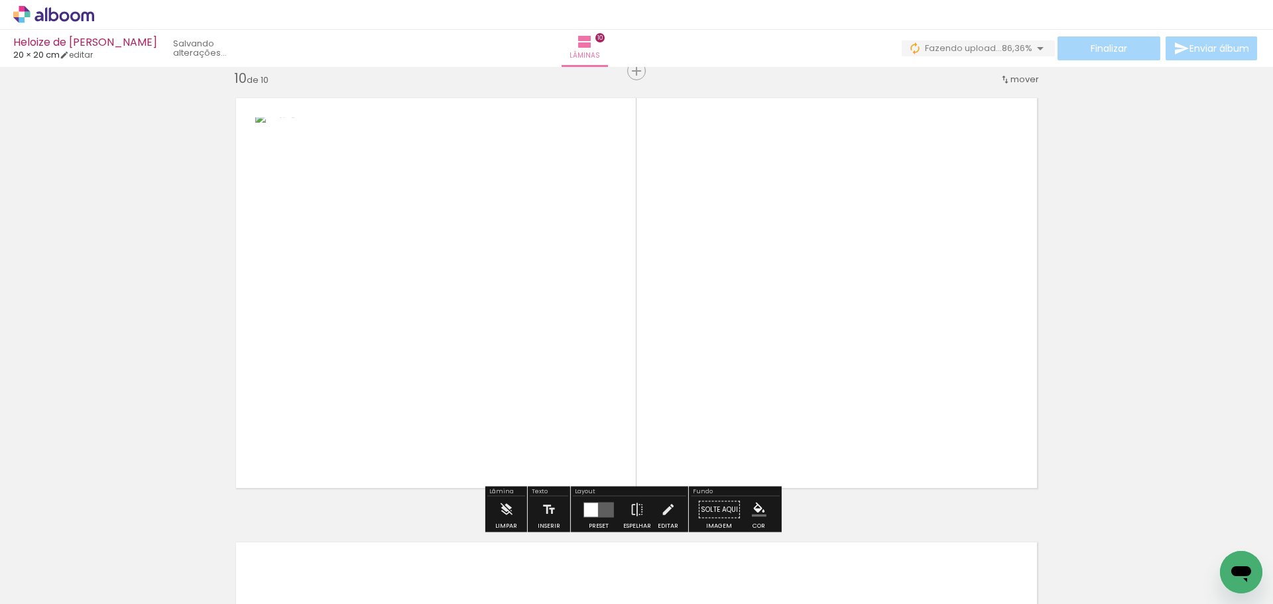
scroll to position [4015, 0]
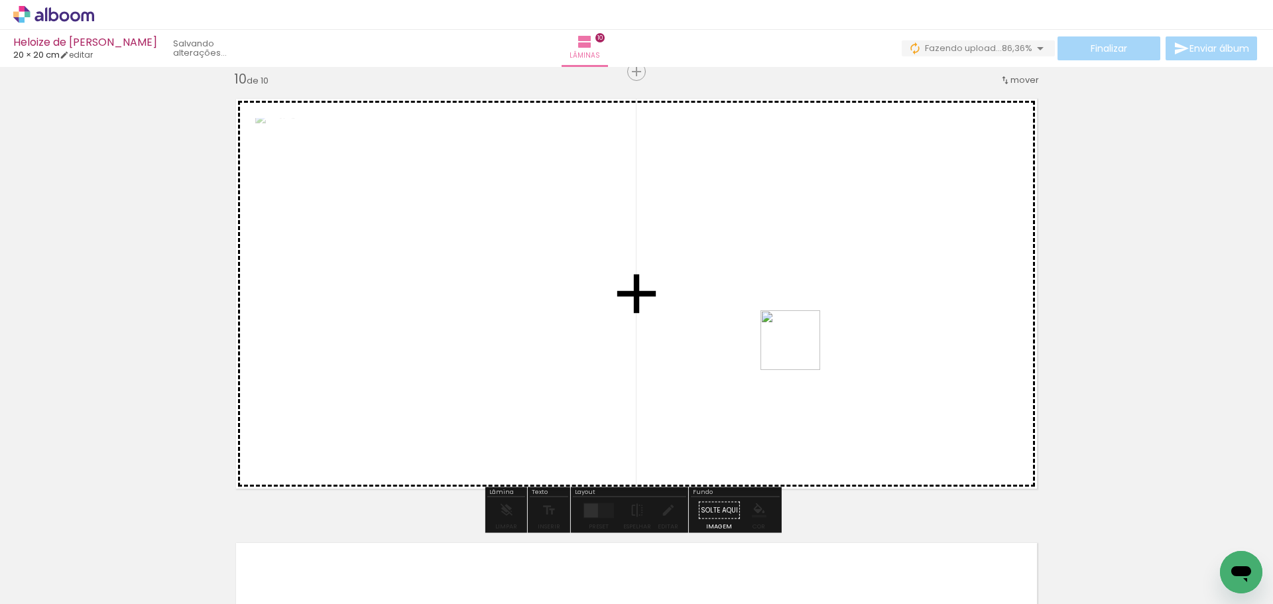
drag, startPoint x: 1063, startPoint y: 568, endPoint x: 771, endPoint y: 308, distance: 390.3
click at [782, 331] on quentale-workspace at bounding box center [636, 302] width 1273 height 604
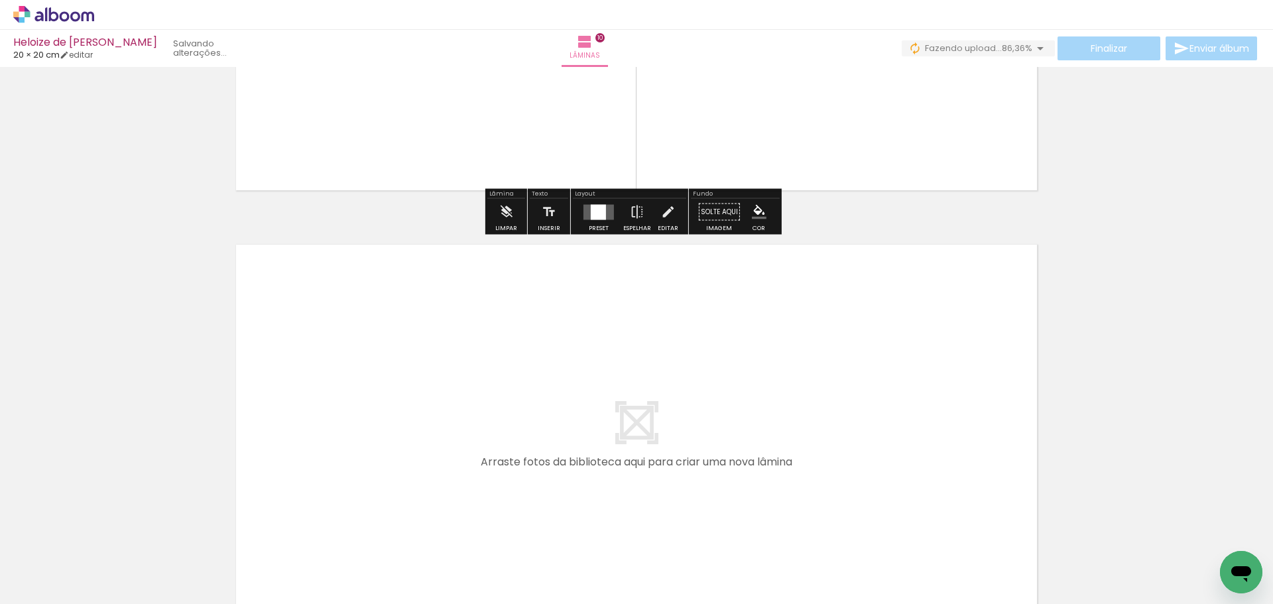
scroll to position [4413, 0]
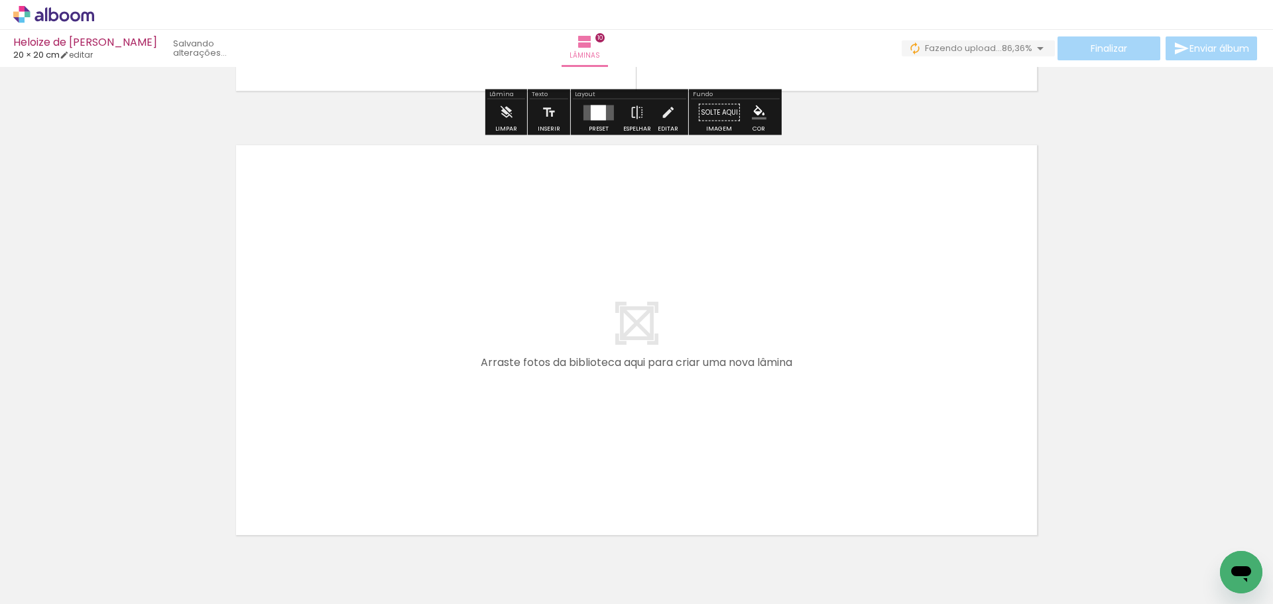
drag, startPoint x: 1128, startPoint y: 558, endPoint x: 499, endPoint y: 272, distance: 691.4
click at [499, 272] on quentale-workspace at bounding box center [636, 302] width 1273 height 604
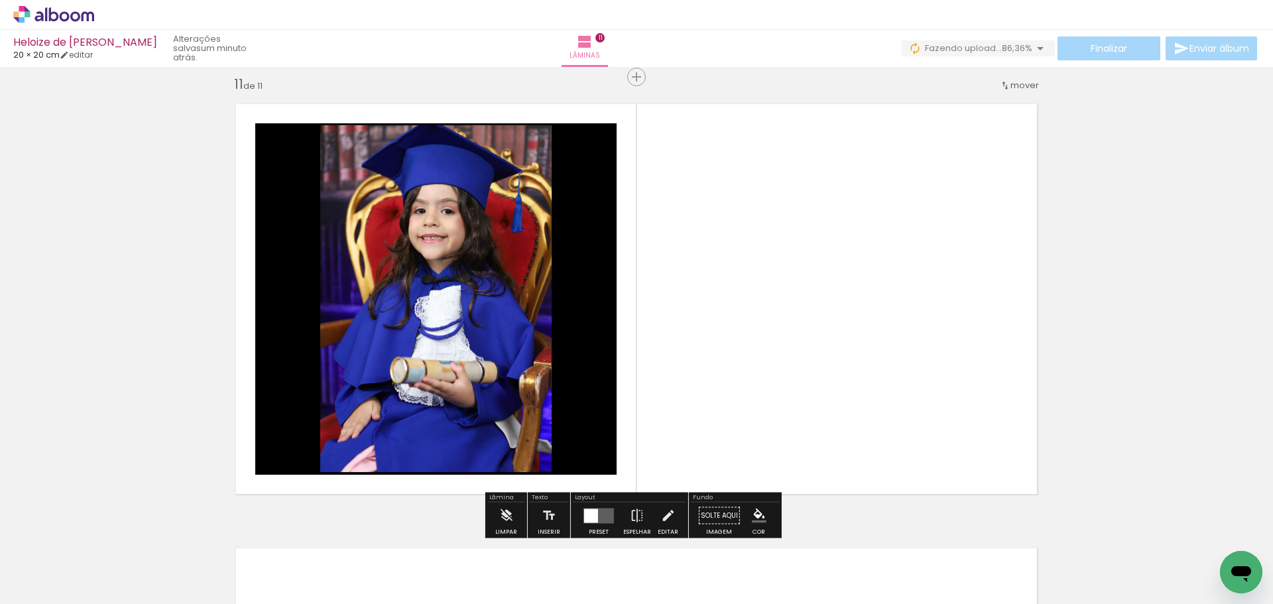
scroll to position [4459, 0]
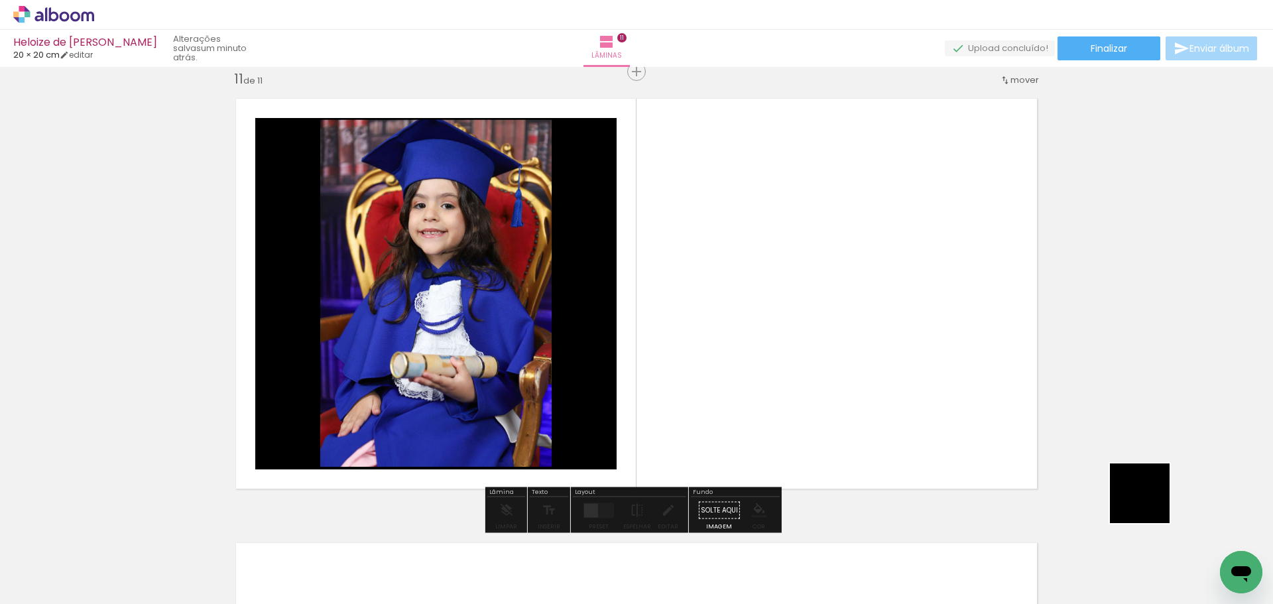
drag, startPoint x: 1196, startPoint y: 540, endPoint x: 672, endPoint y: 278, distance: 585.9
click at [672, 261] on quentale-workspace at bounding box center [636, 302] width 1273 height 604
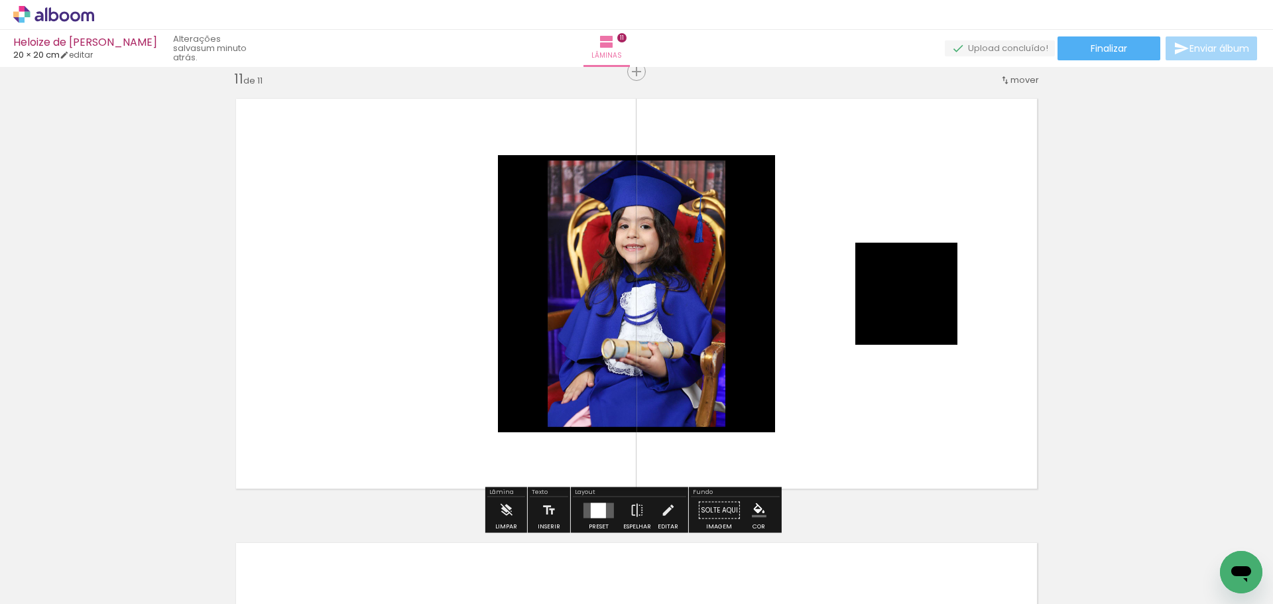
click at [591, 516] on div at bounding box center [598, 510] width 15 height 15
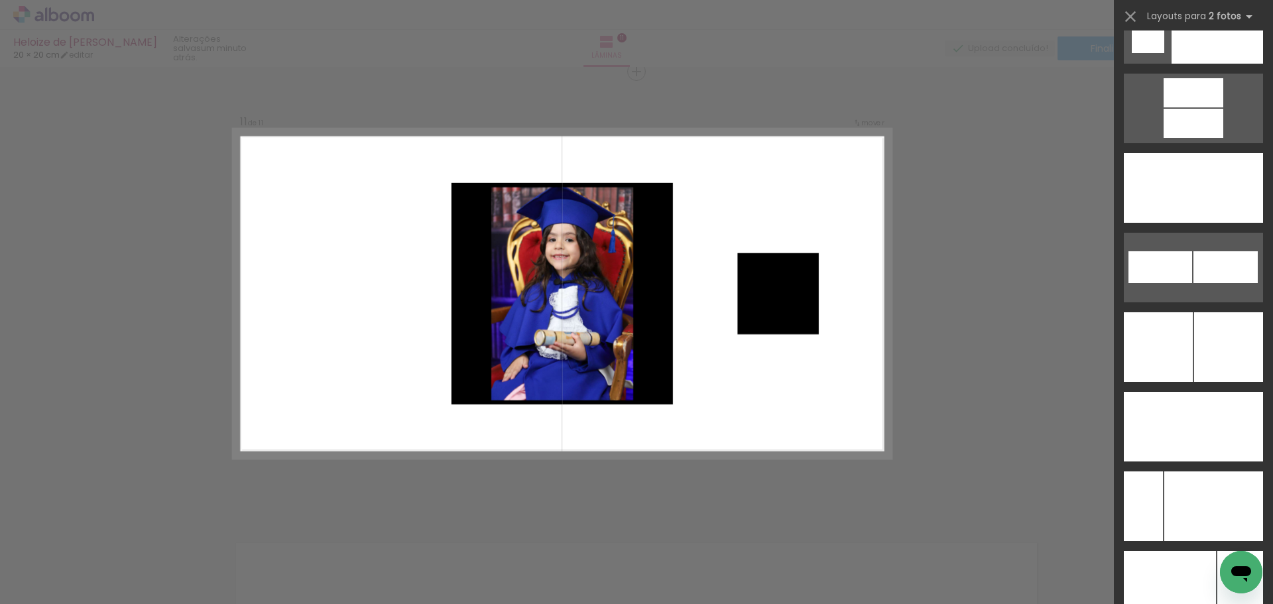
scroll to position [5856, 0]
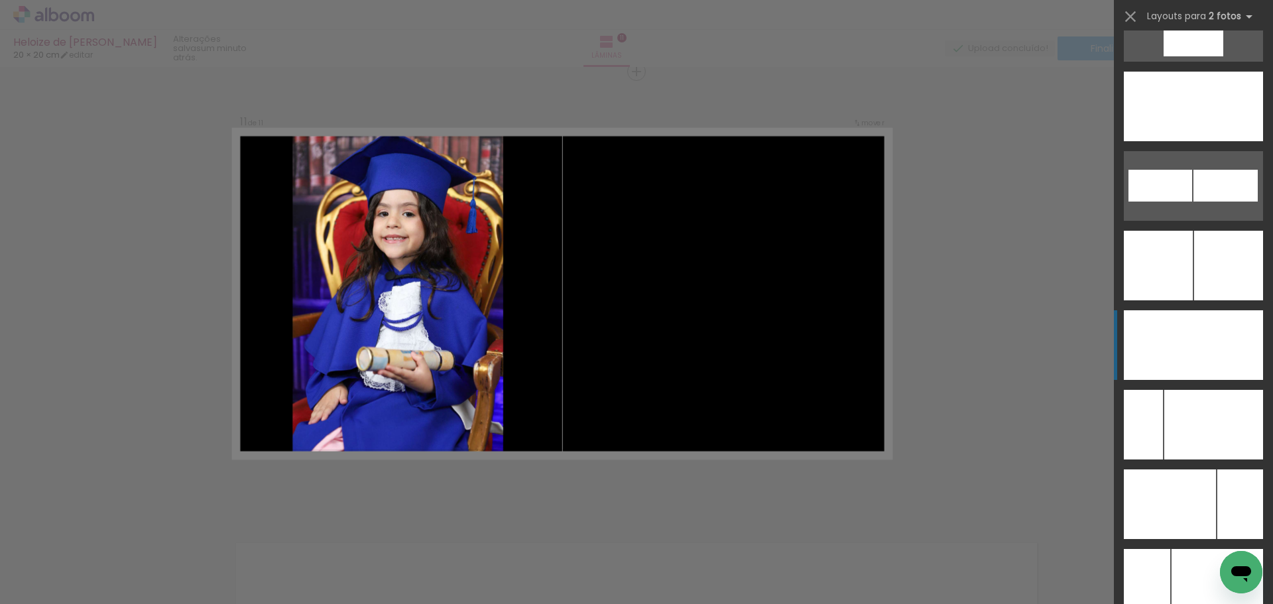
click at [1225, 141] on div at bounding box center [1216, 107] width 93 height 70
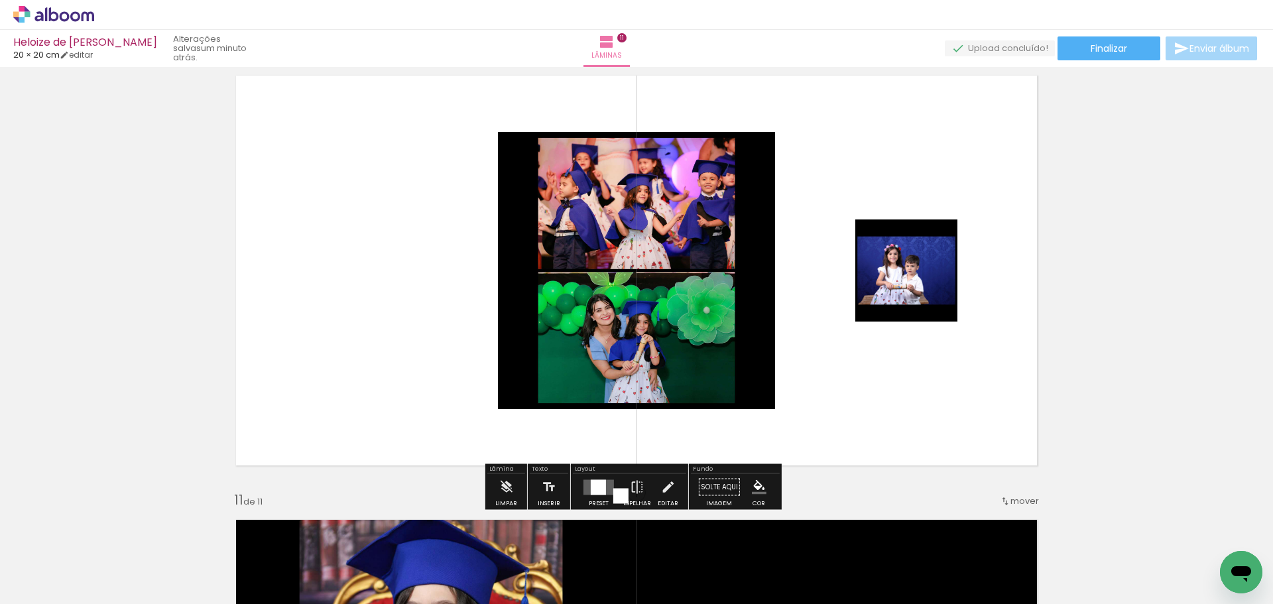
scroll to position [4061, 0]
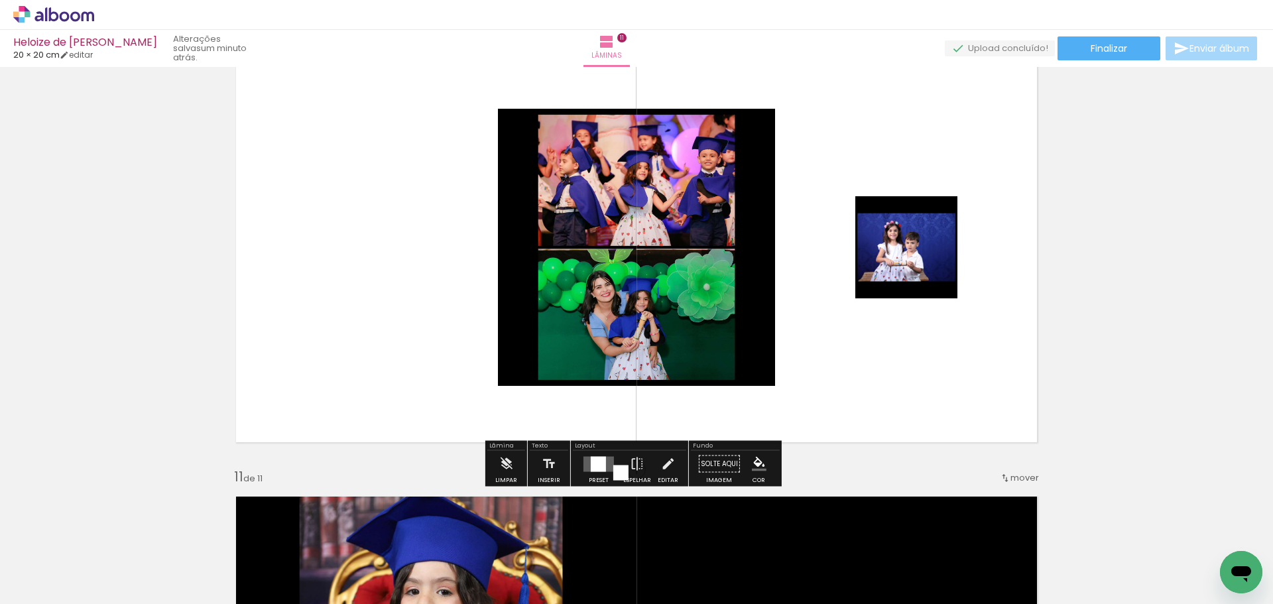
click at [593, 465] on div at bounding box center [598, 463] width 15 height 15
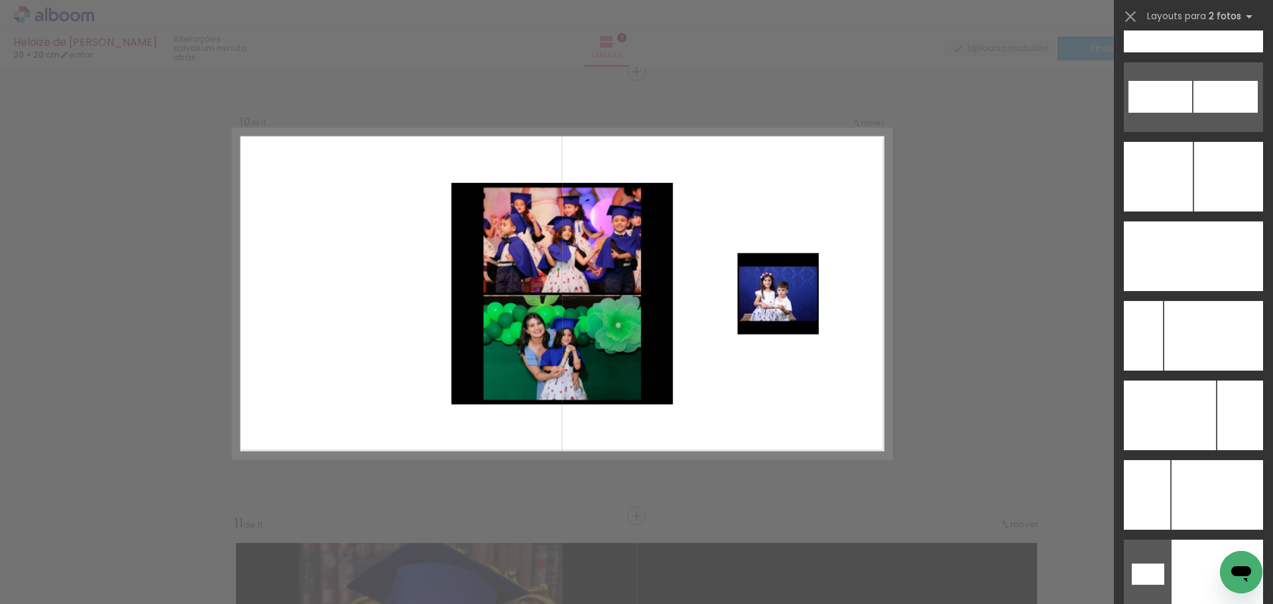
scroll to position [5981, 0]
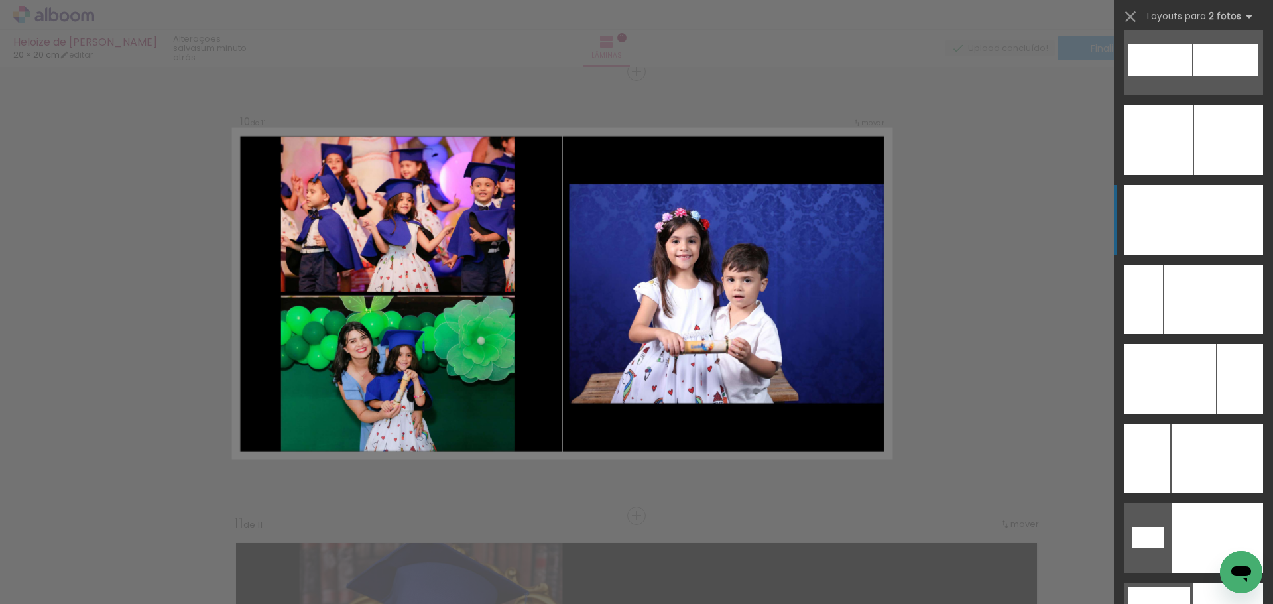
click at [1219, 222] on div at bounding box center [1228, 220] width 70 height 70
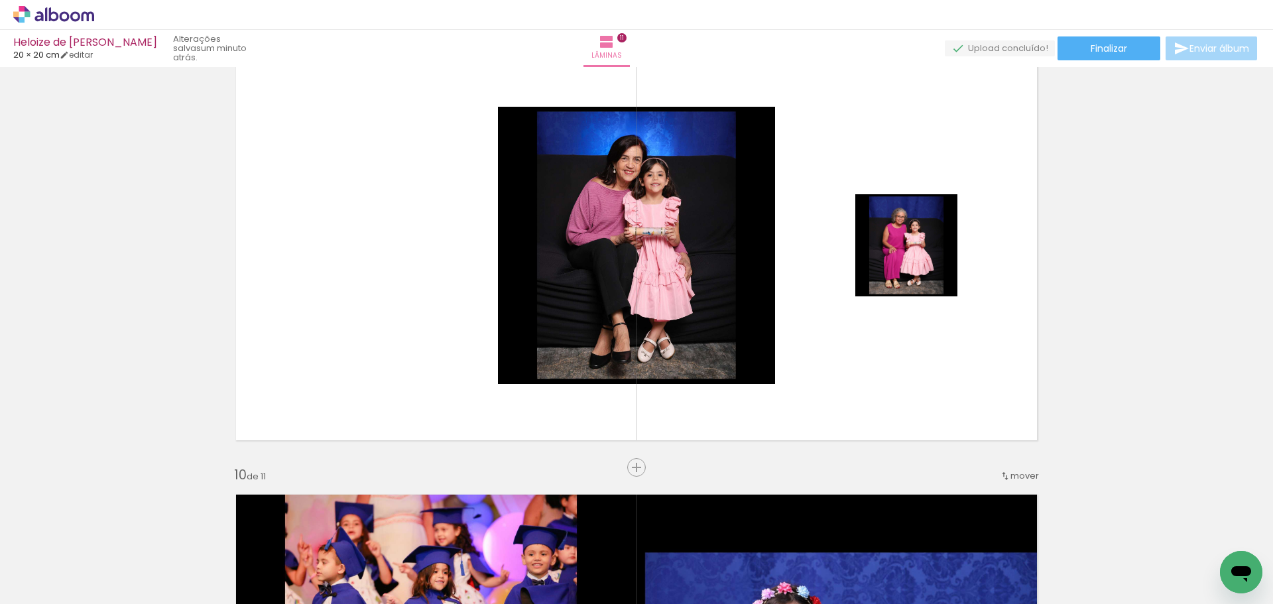
scroll to position [3617, 0]
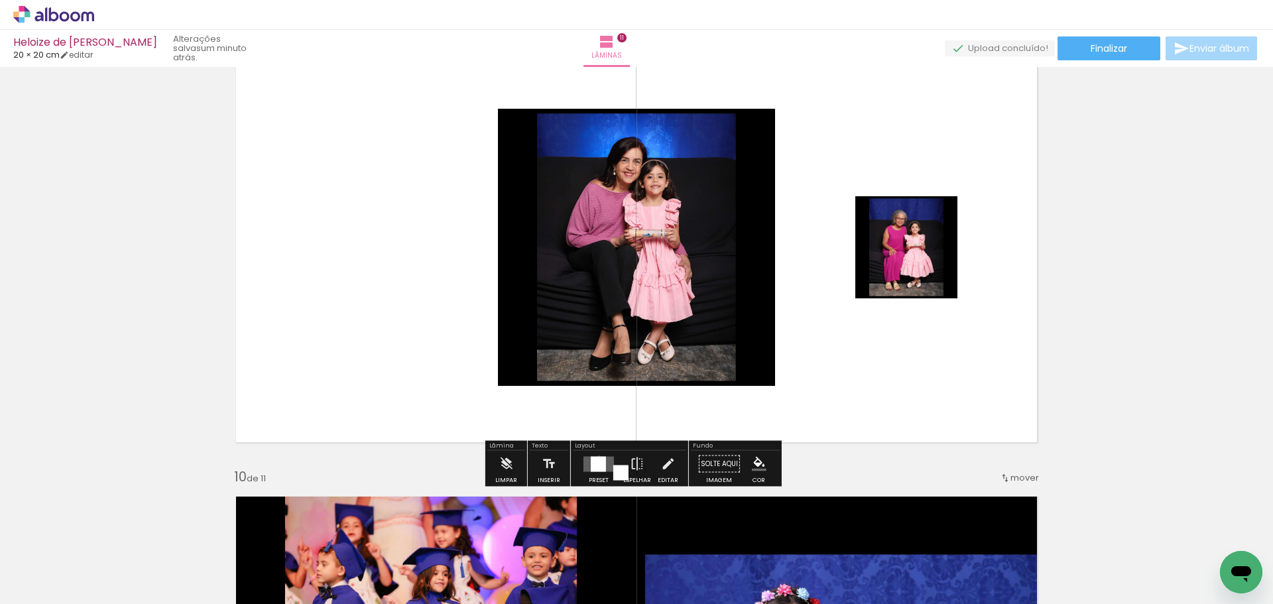
click at [596, 458] on div at bounding box center [598, 463] width 15 height 15
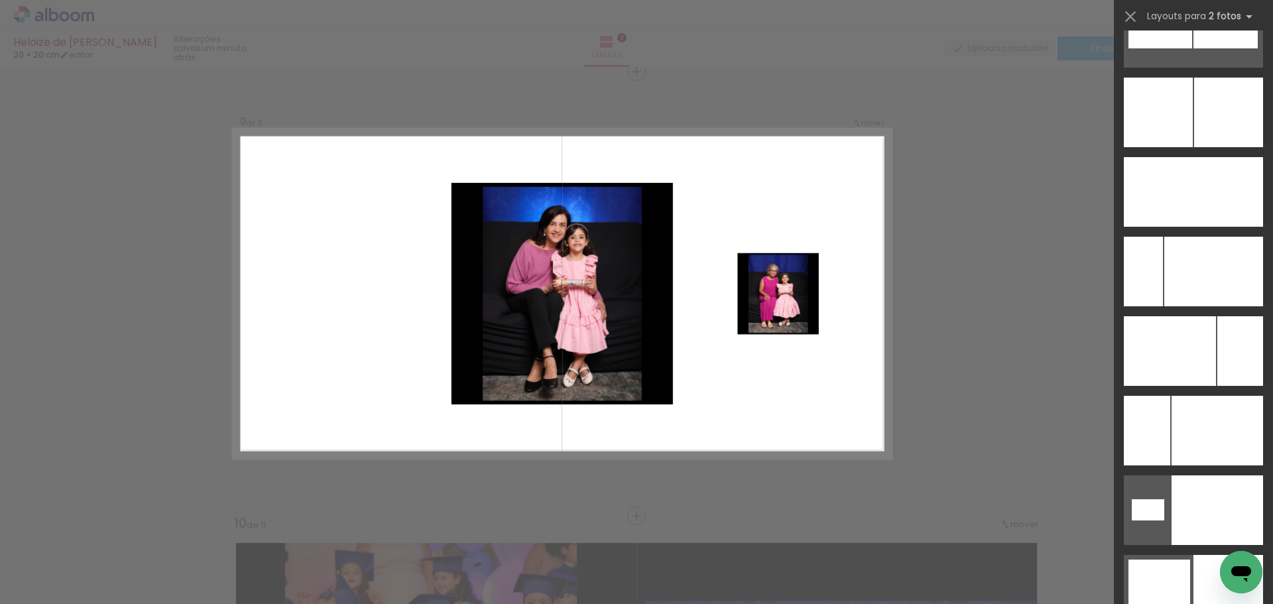
scroll to position [6055, 0]
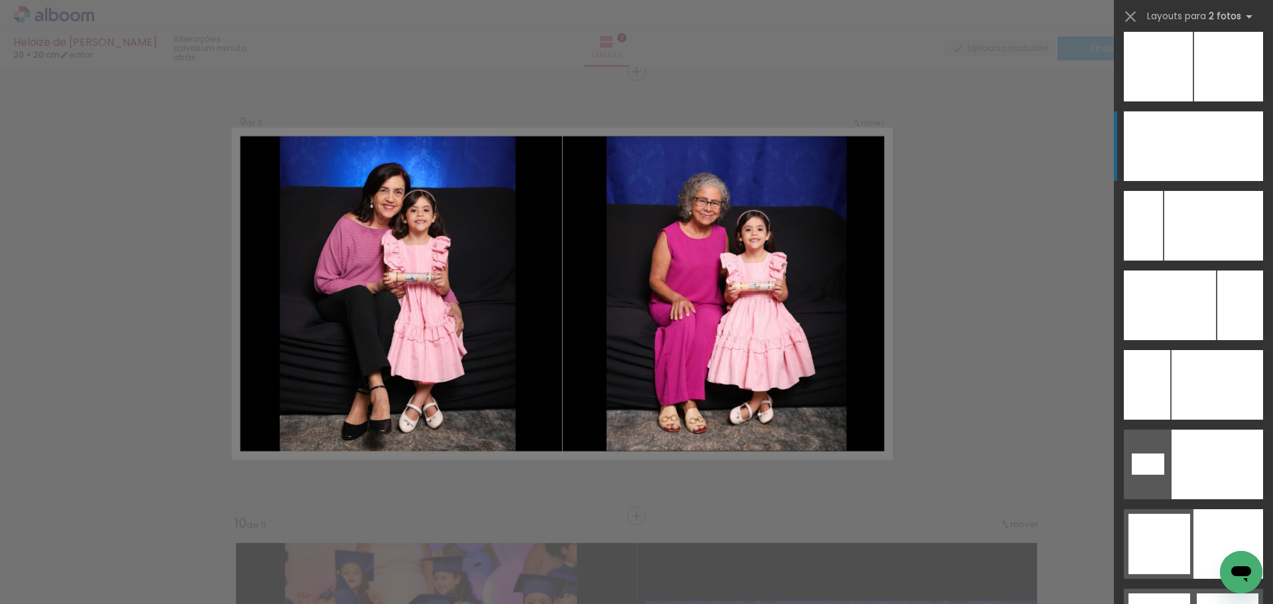
click at [1217, 430] on div at bounding box center [1216, 465] width 91 height 70
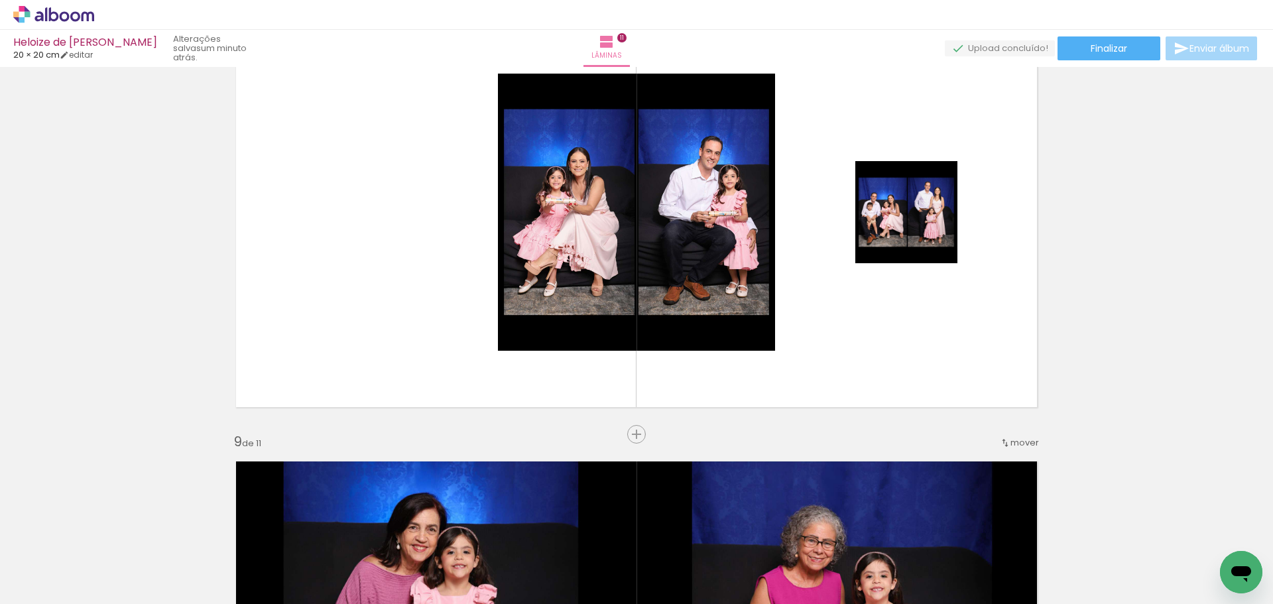
scroll to position [3239, 0]
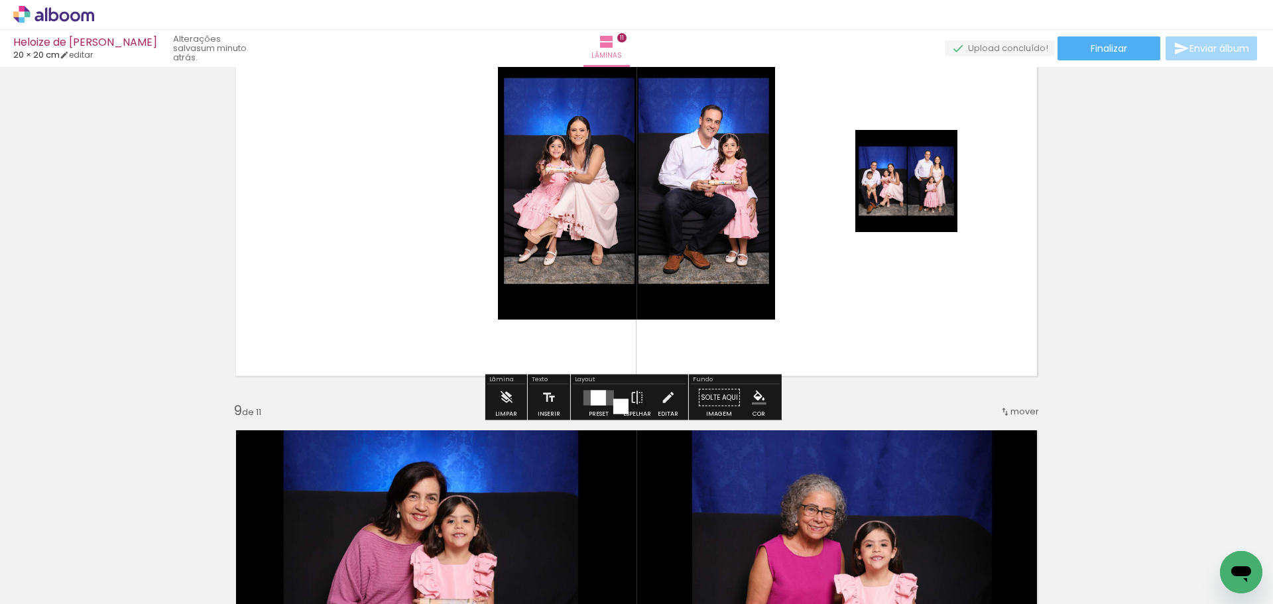
click at [591, 401] on div at bounding box center [598, 397] width 15 height 15
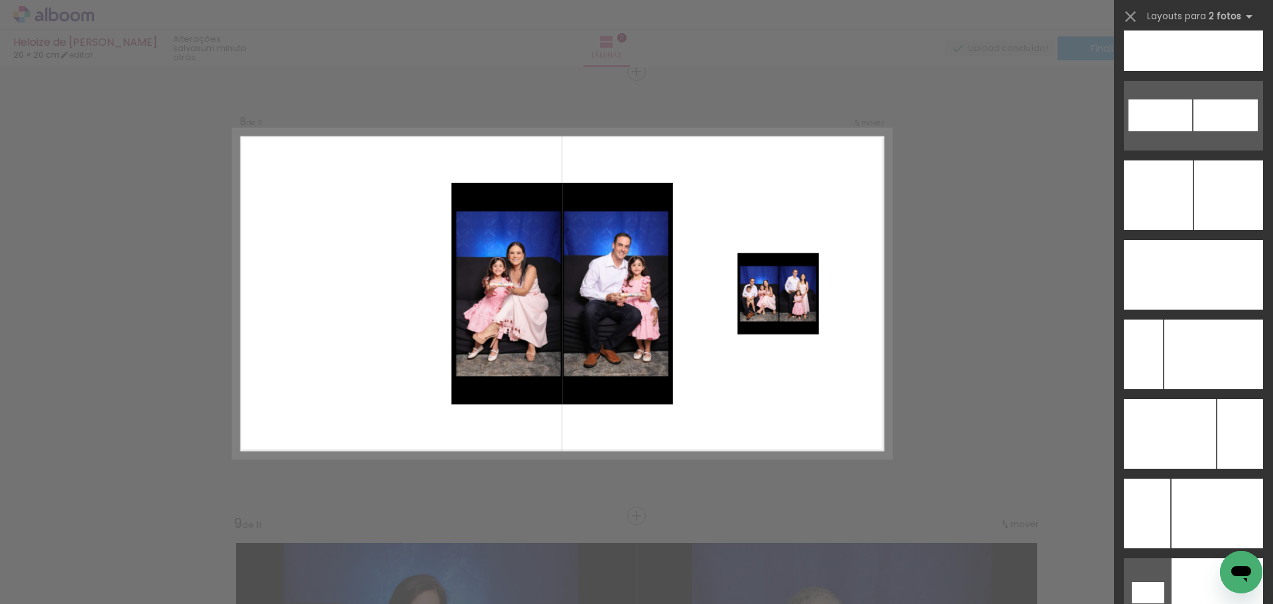
scroll to position [6009, 0]
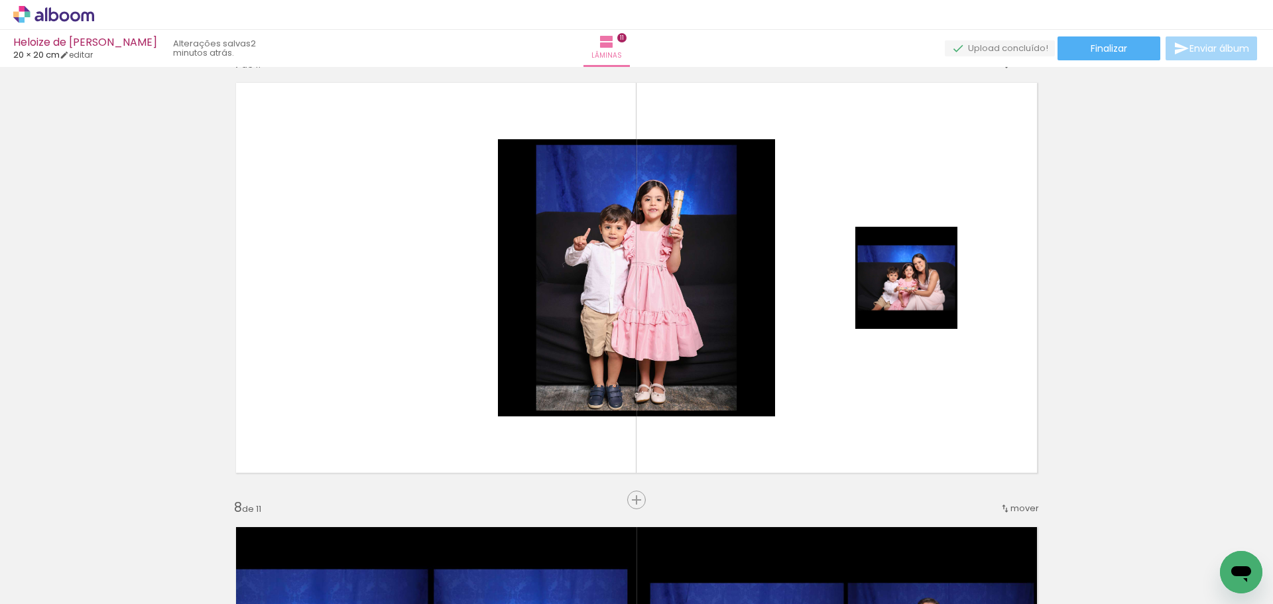
scroll to position [2729, 0]
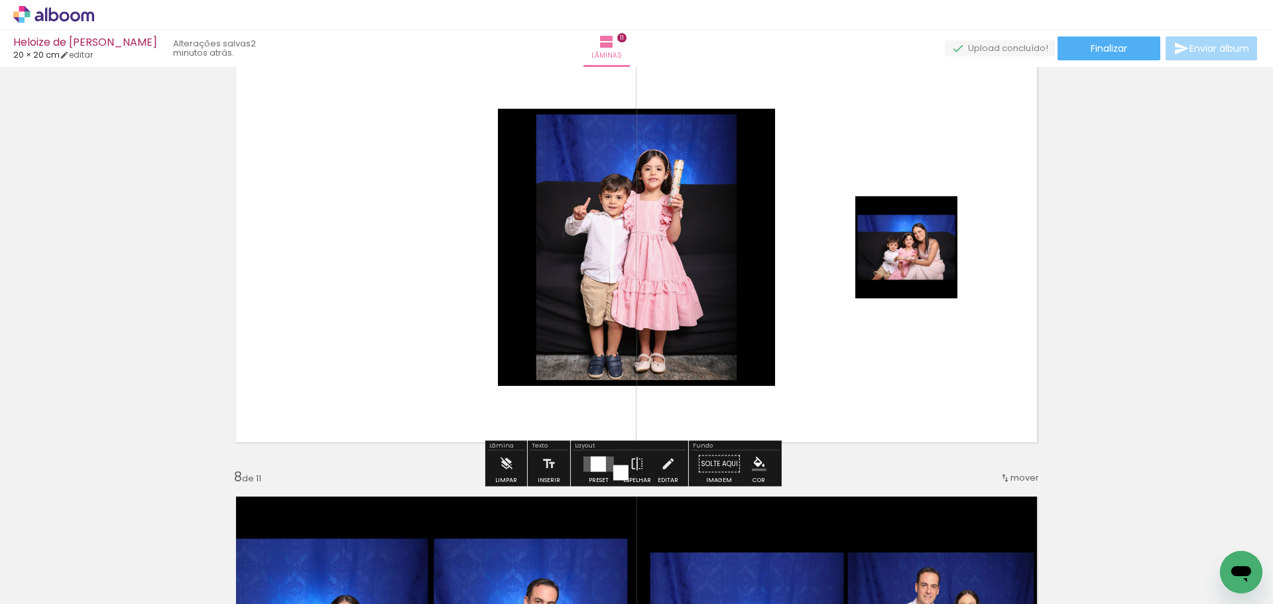
click at [593, 466] on div at bounding box center [598, 463] width 15 height 15
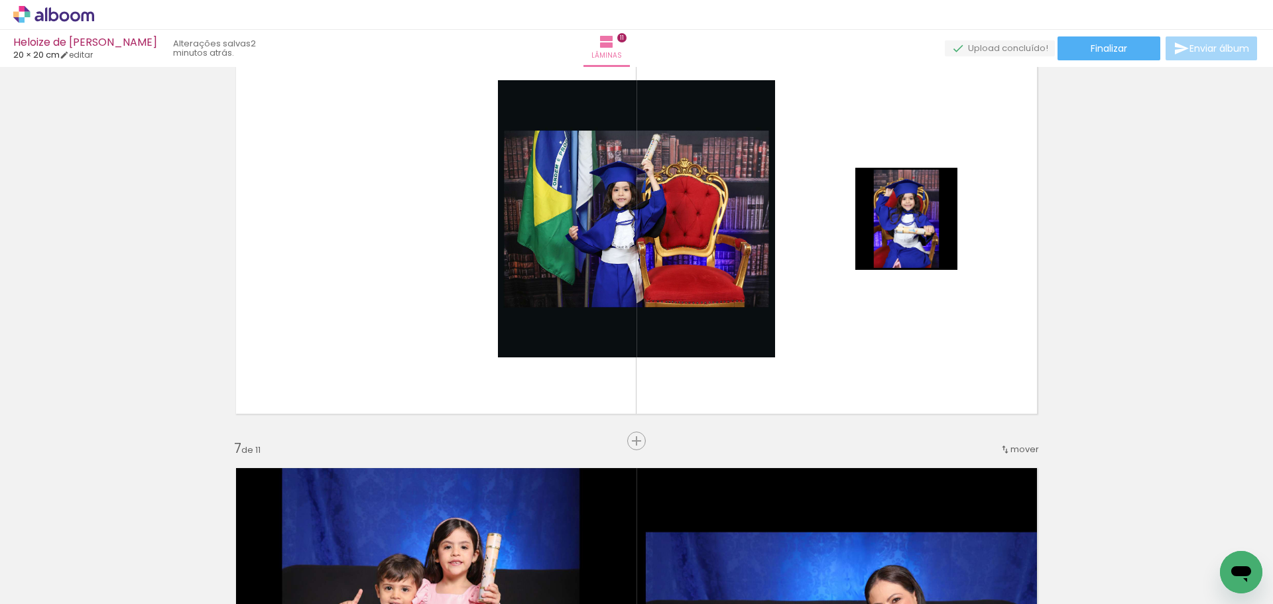
scroll to position [2285, 0]
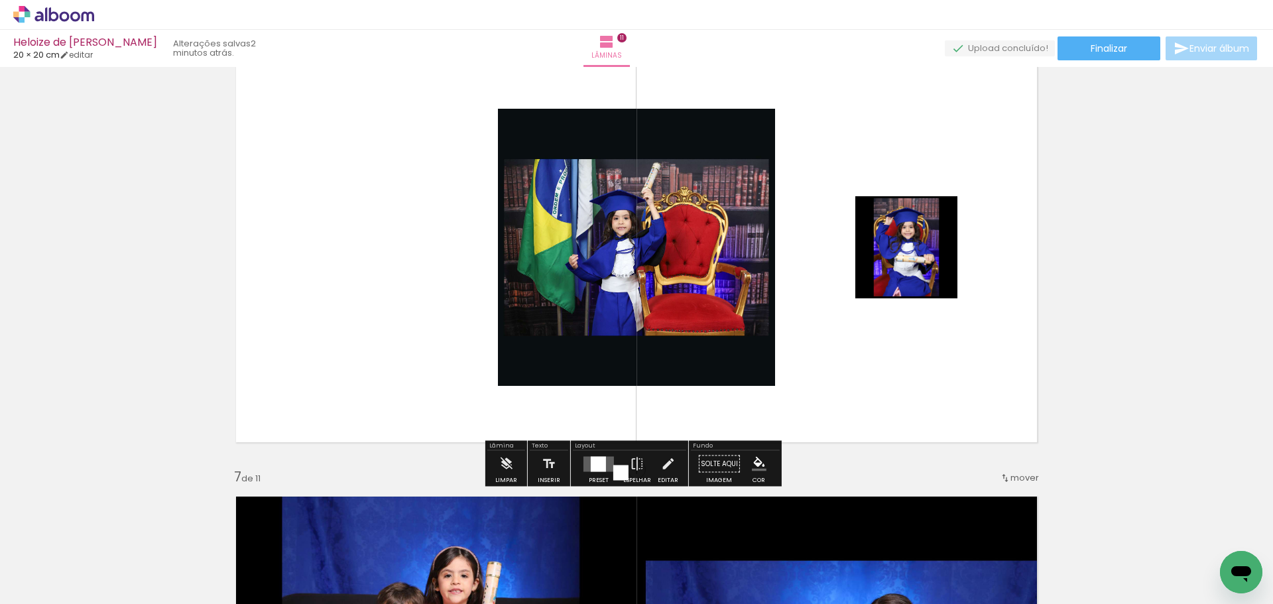
click at [606, 450] on div "Layout" at bounding box center [629, 447] width 113 height 8
click at [599, 461] on div at bounding box center [598, 463] width 15 height 15
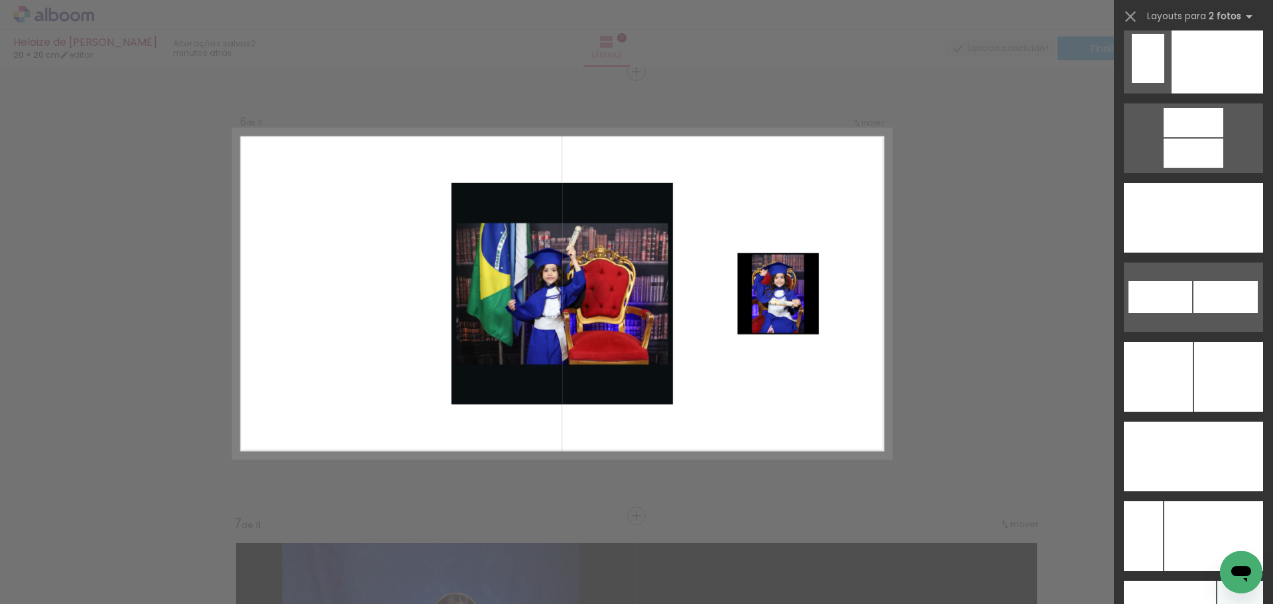
scroll to position [5918, 0]
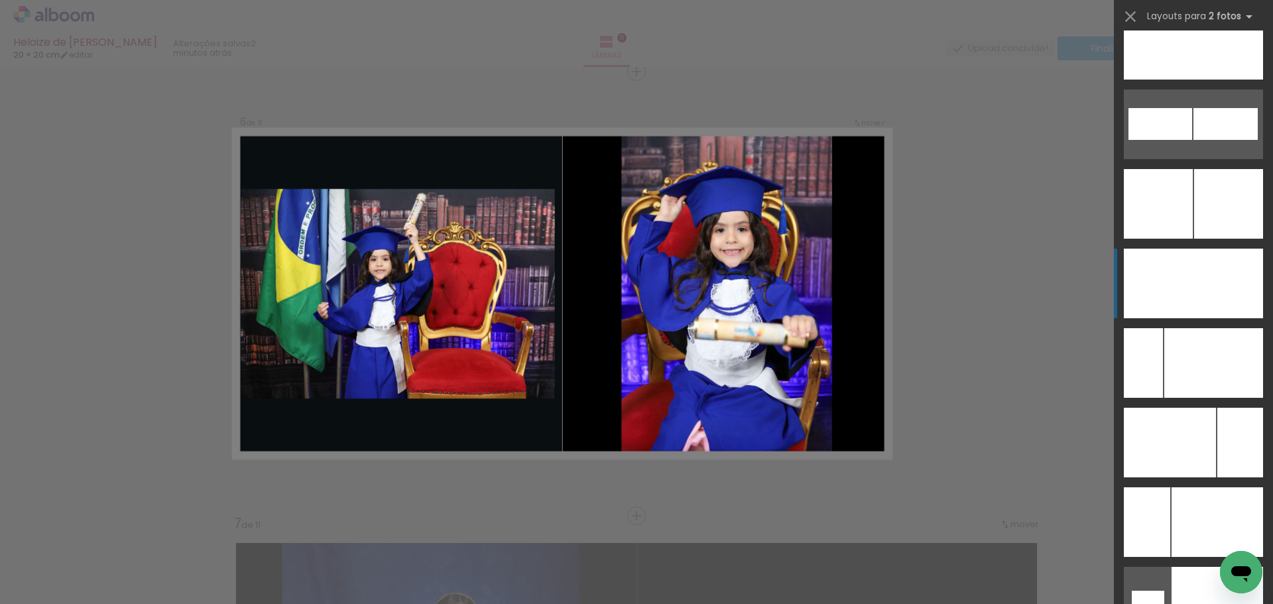
click at [1160, 276] on div at bounding box center [1159, 284] width 70 height 70
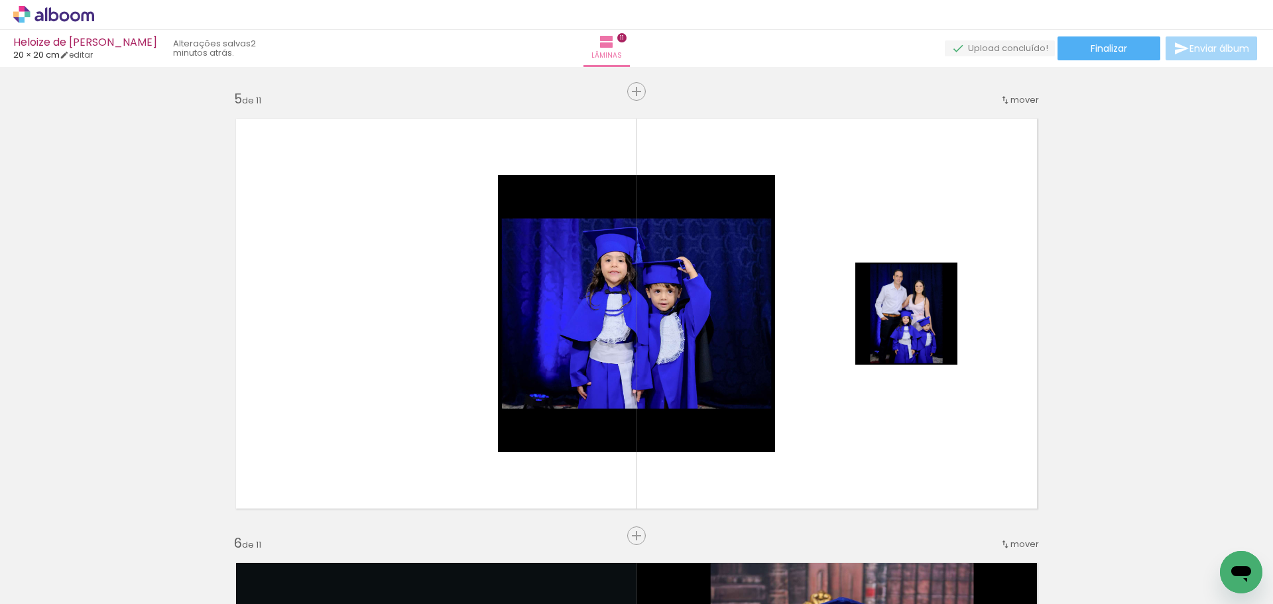
scroll to position [1840, 0]
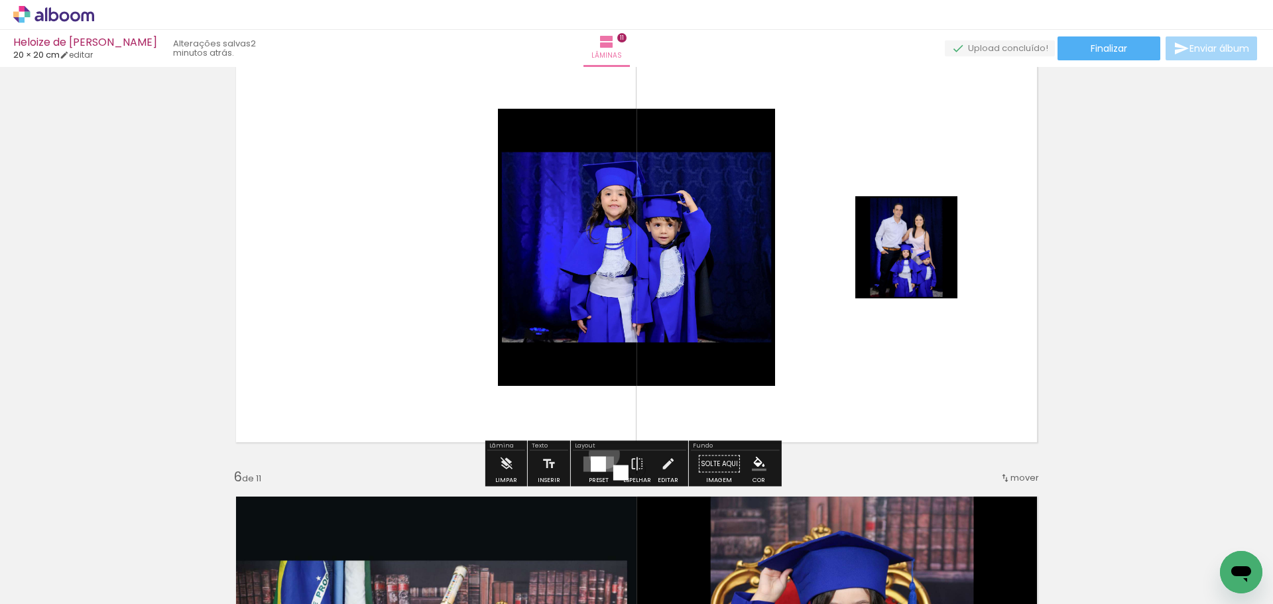
click at [601, 453] on div at bounding box center [599, 464] width 36 height 27
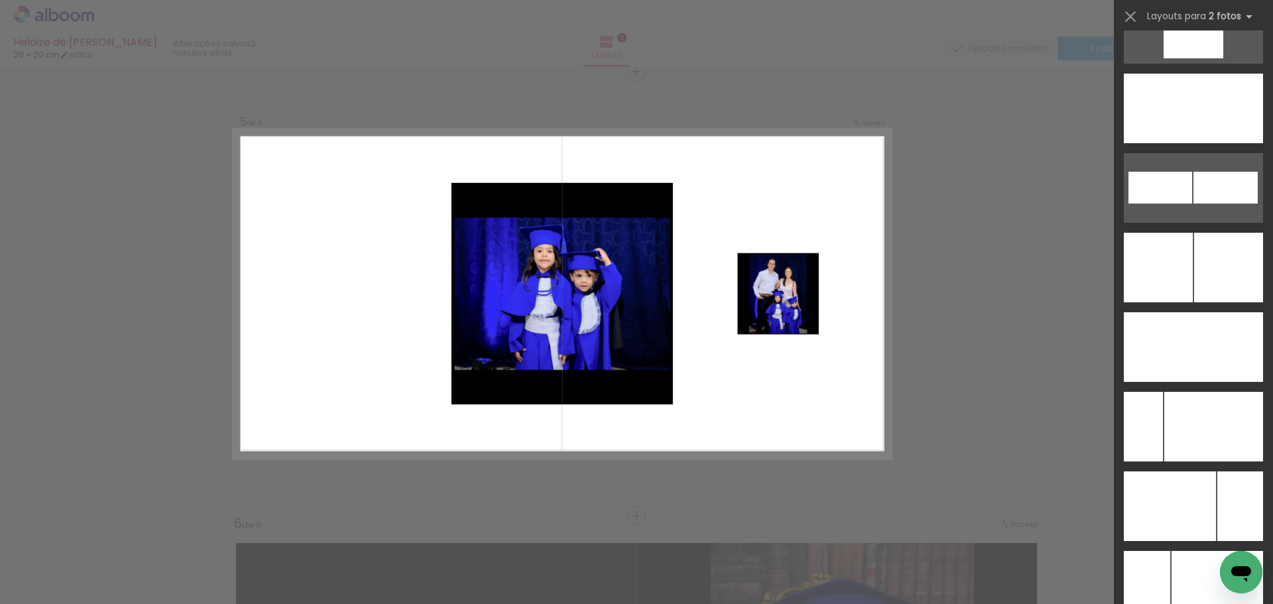
scroll to position [5863, 0]
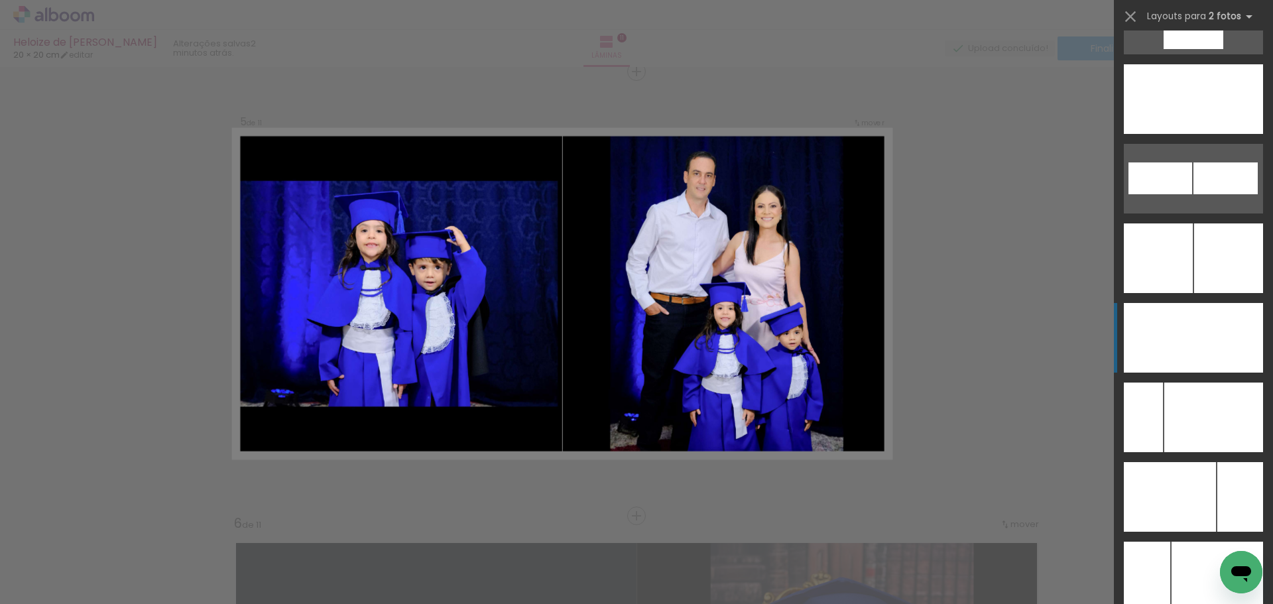
click at [1195, 346] on div at bounding box center [1228, 338] width 70 height 70
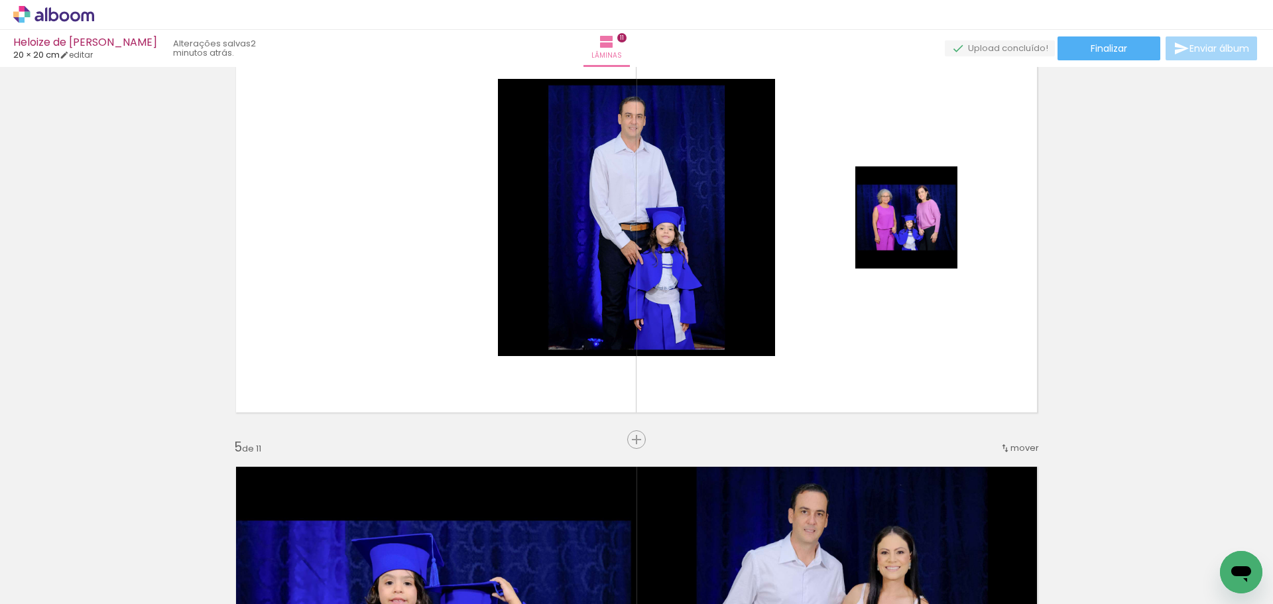
scroll to position [1396, 0]
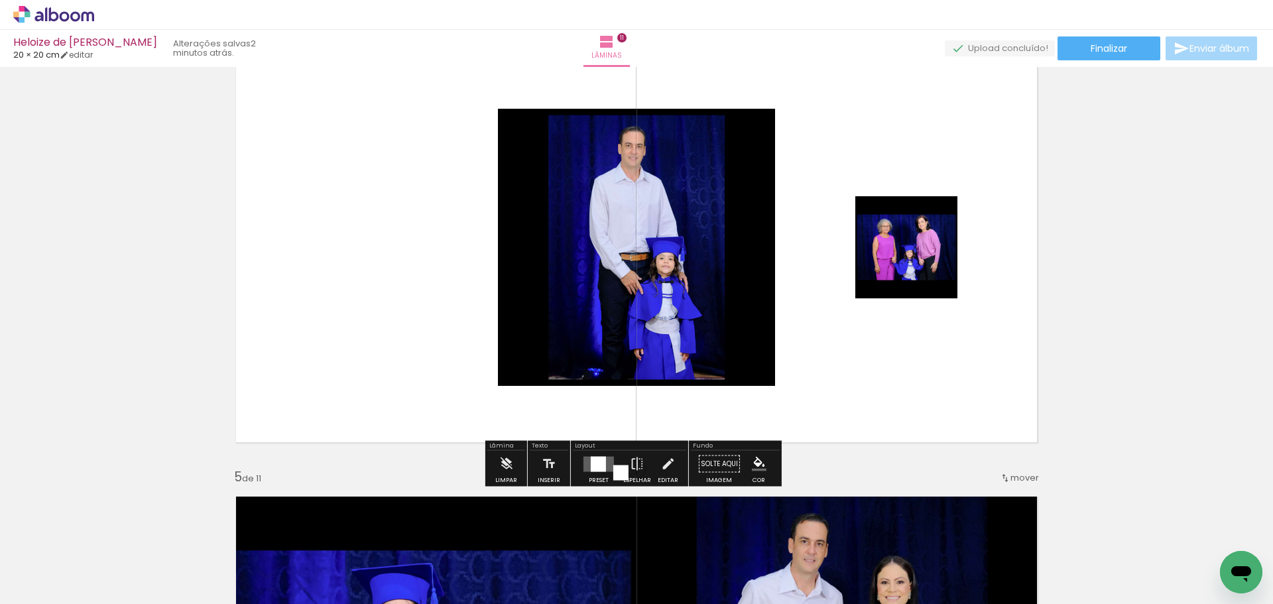
click at [593, 462] on div at bounding box center [598, 463] width 15 height 15
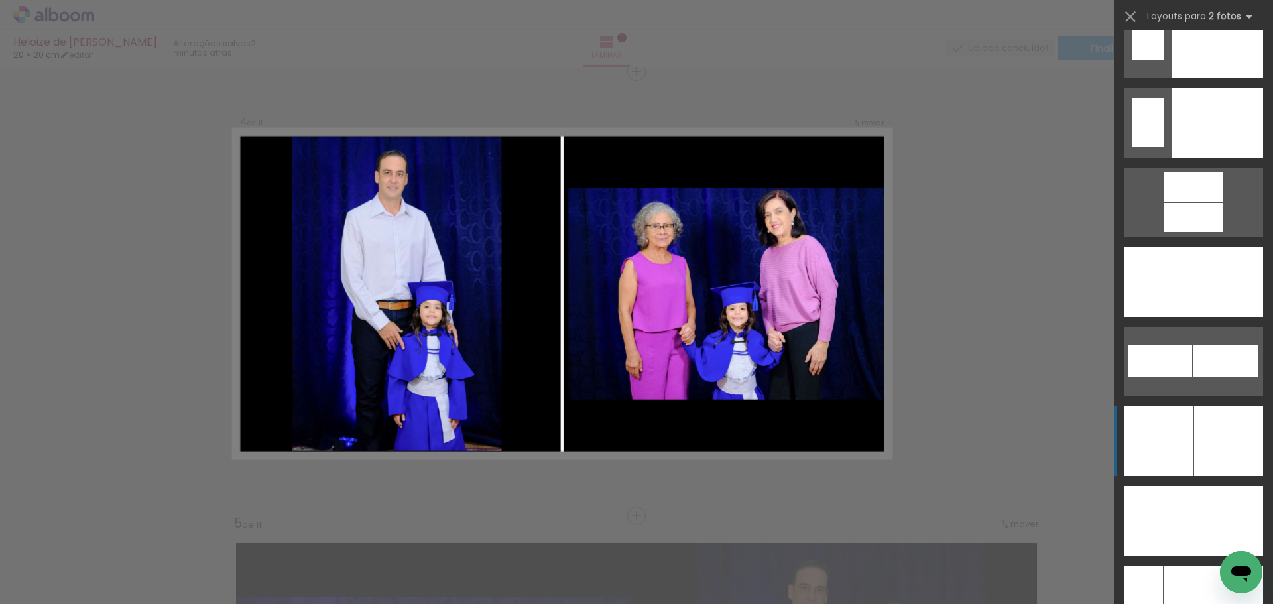
scroll to position [5747, 0]
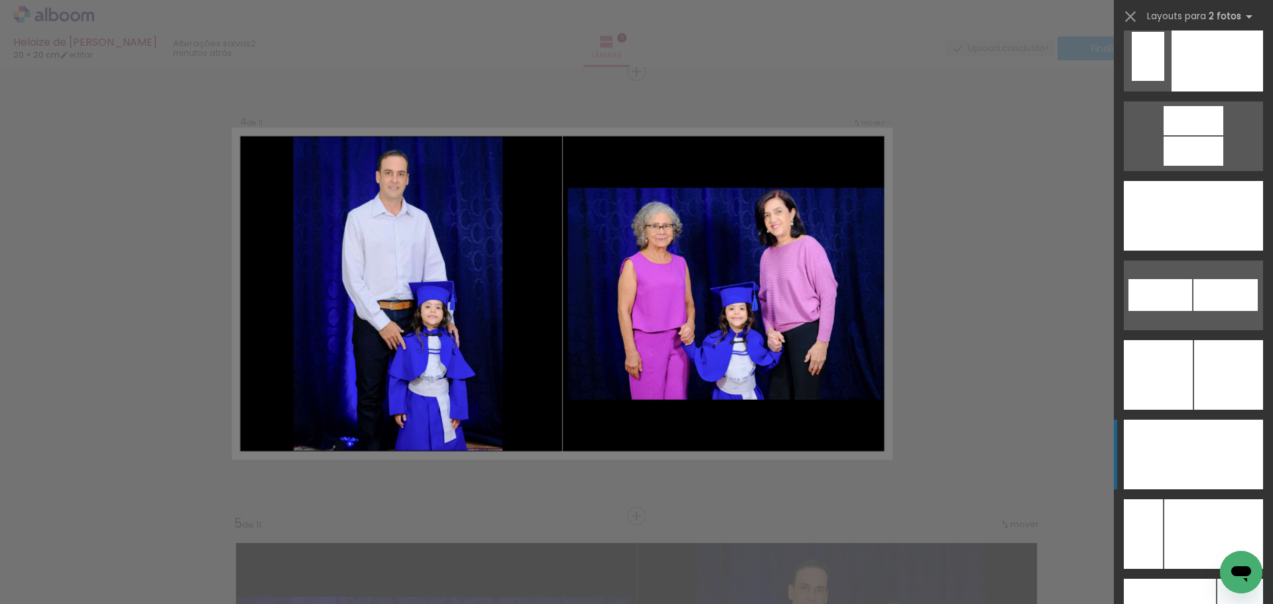
click at [1217, 579] on div at bounding box center [1240, 614] width 46 height 70
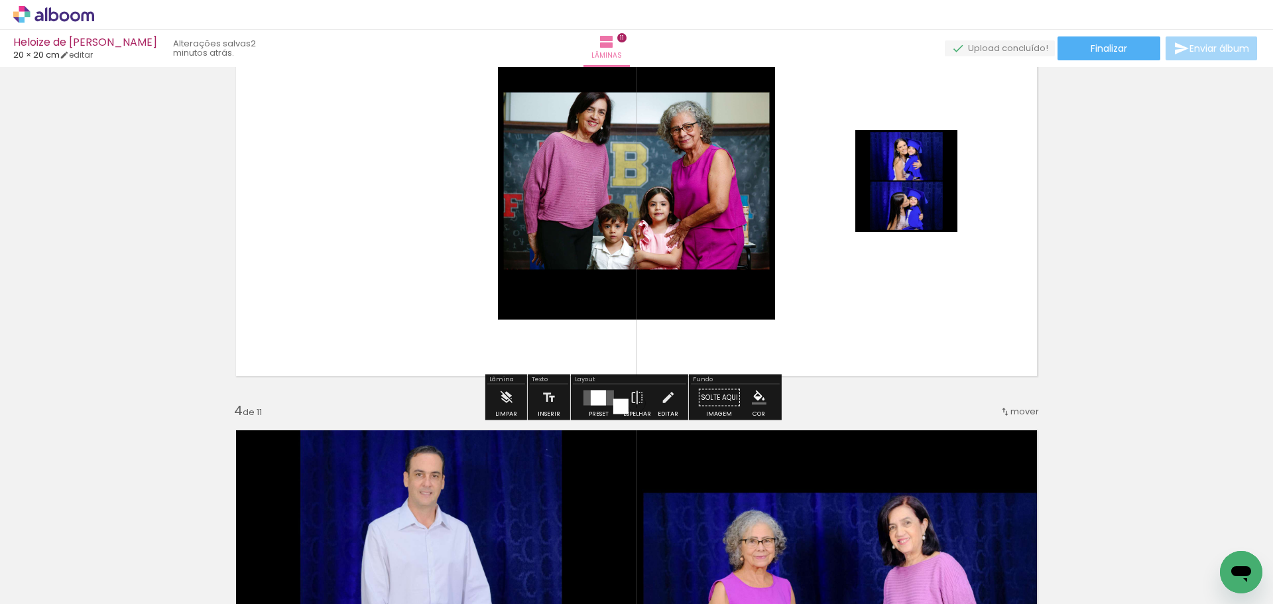
click at [599, 397] on div at bounding box center [598, 397] width 15 height 15
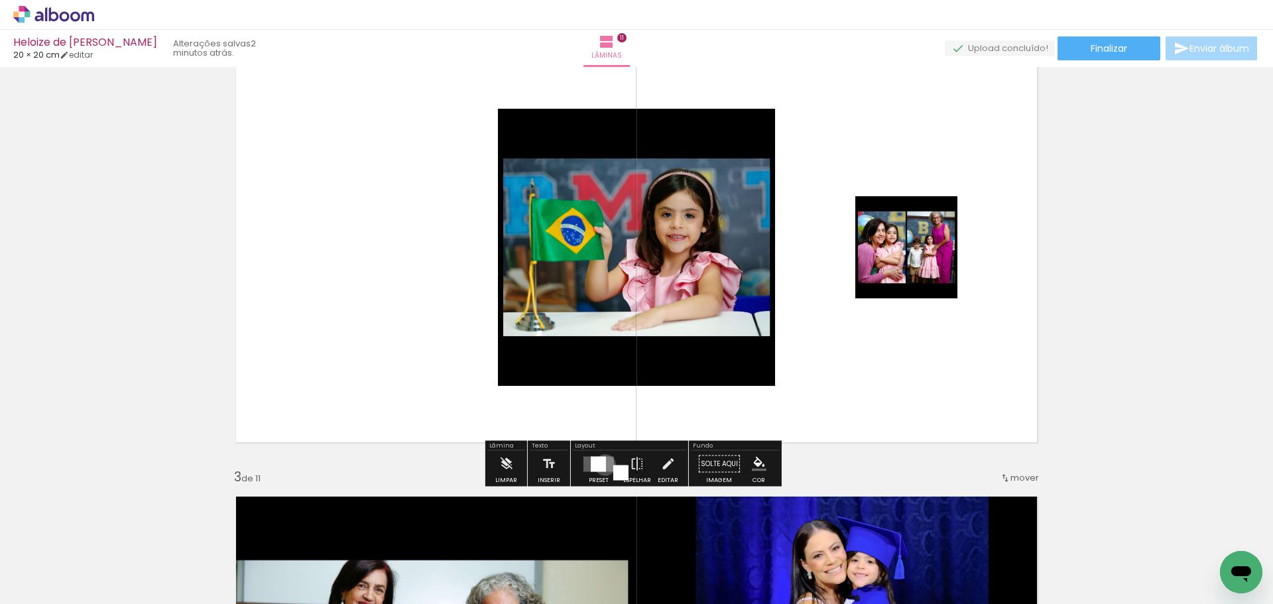
click at [602, 465] on div at bounding box center [598, 463] width 15 height 15
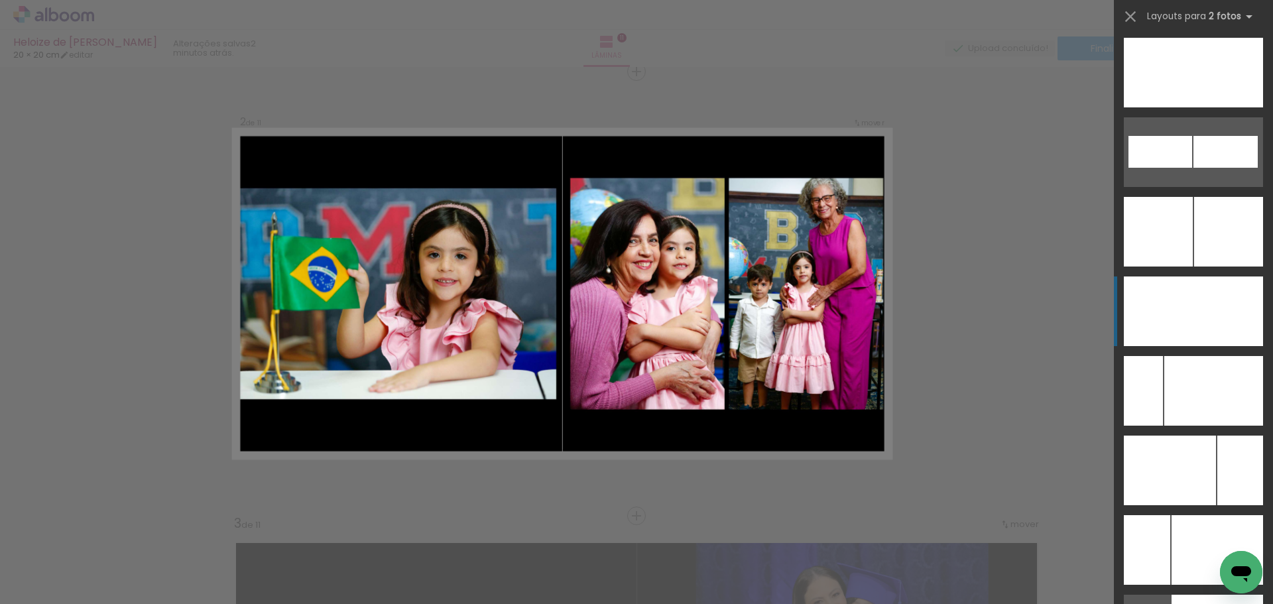
click at [1219, 267] on div at bounding box center [1228, 232] width 69 height 70
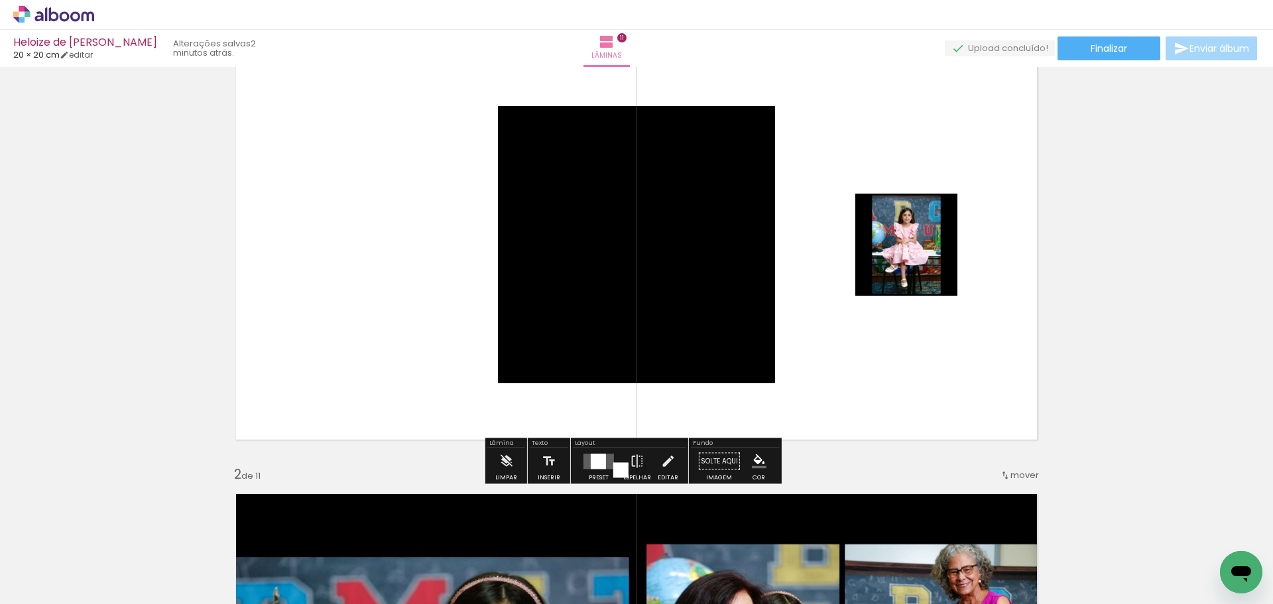
click at [594, 459] on div at bounding box center [598, 460] width 15 height 15
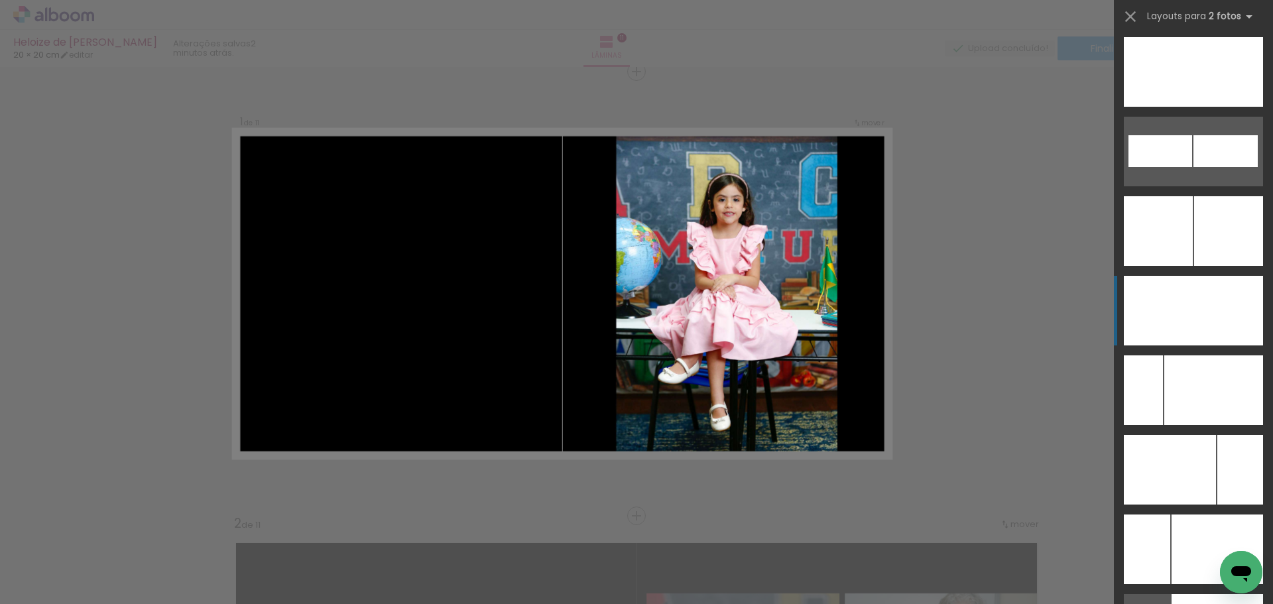
click at [1221, 514] on div at bounding box center [1216, 549] width 91 height 70
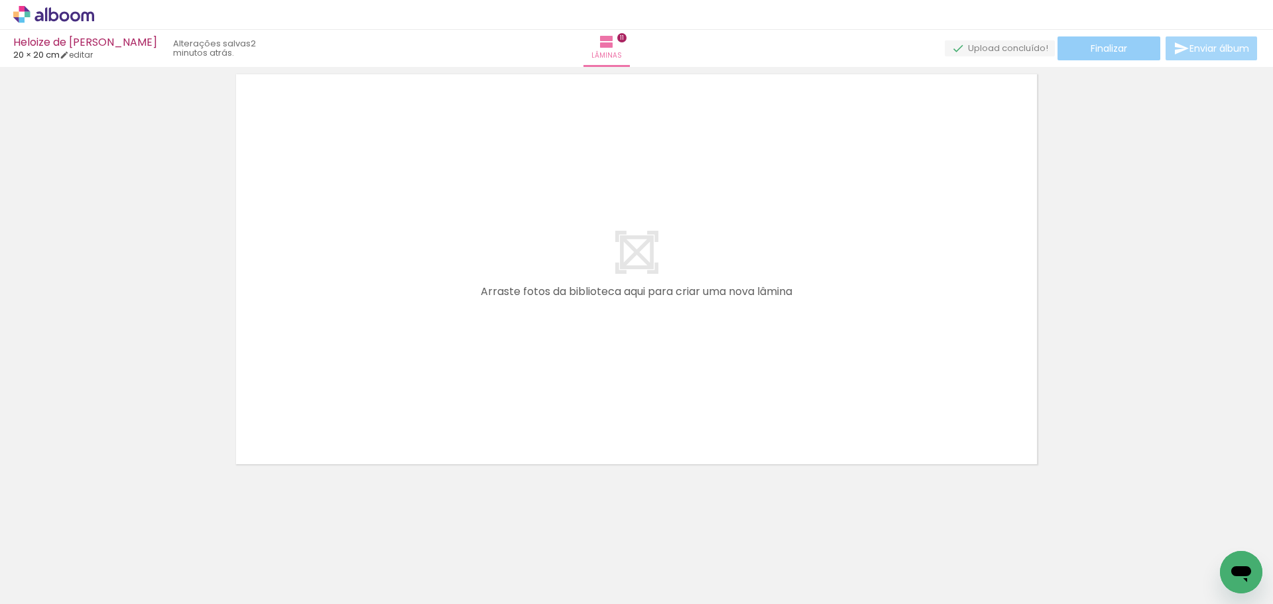
click at [1103, 53] on span "Finalizar" at bounding box center [1109, 48] width 36 height 9
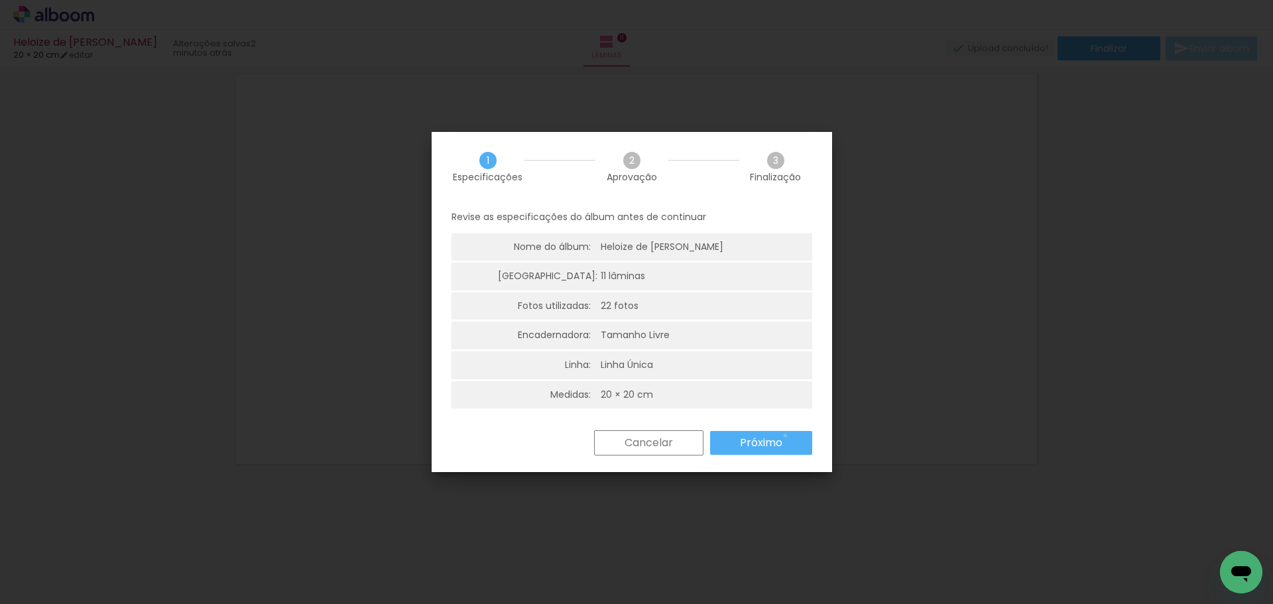
click at [785, 436] on paper-button "Próximo" at bounding box center [761, 443] width 102 height 24
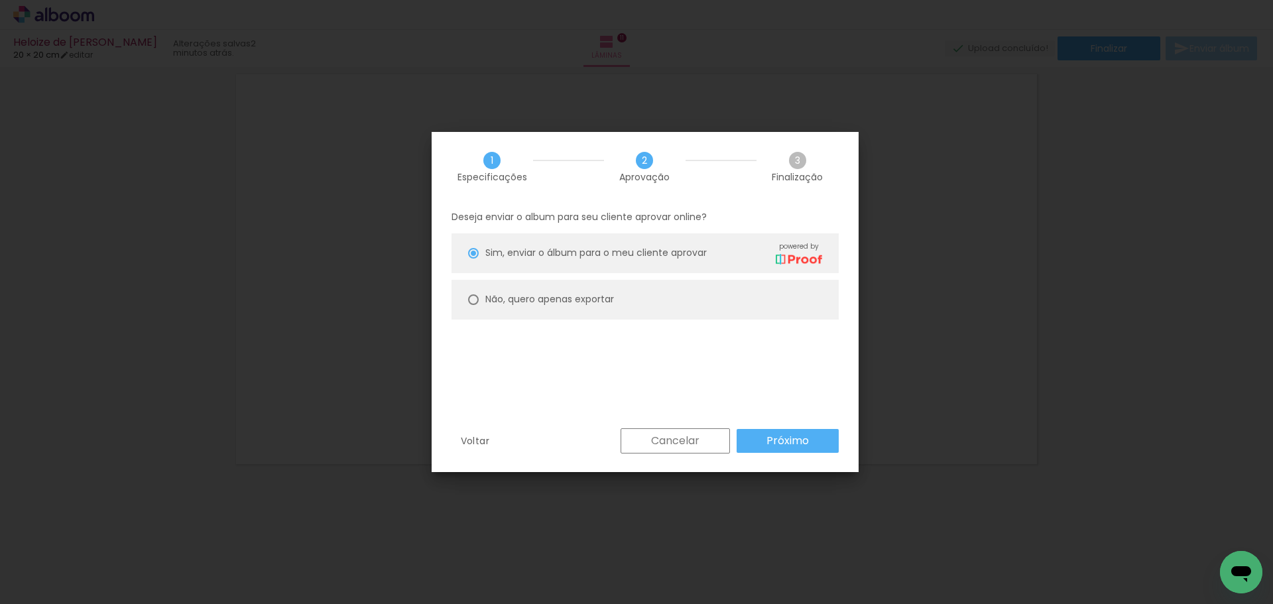
click at [0, 0] on slot "Próximo" at bounding box center [0, 0] width 0 height 0
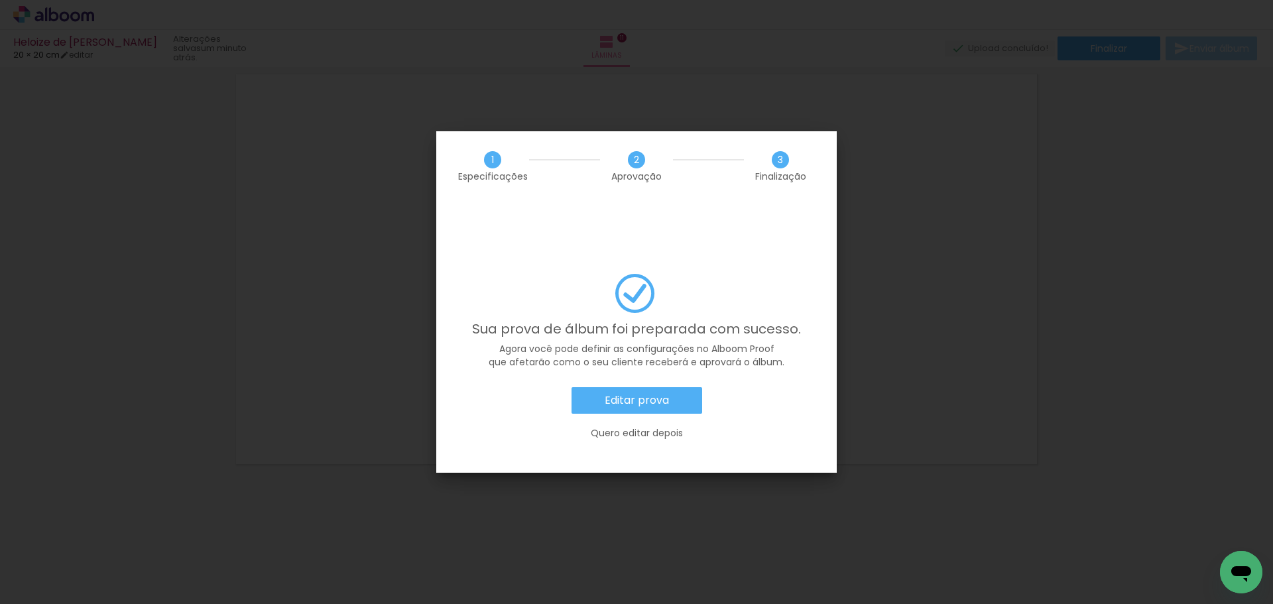
click at [0, 0] on slot "Editar prova" at bounding box center [0, 0] width 0 height 0
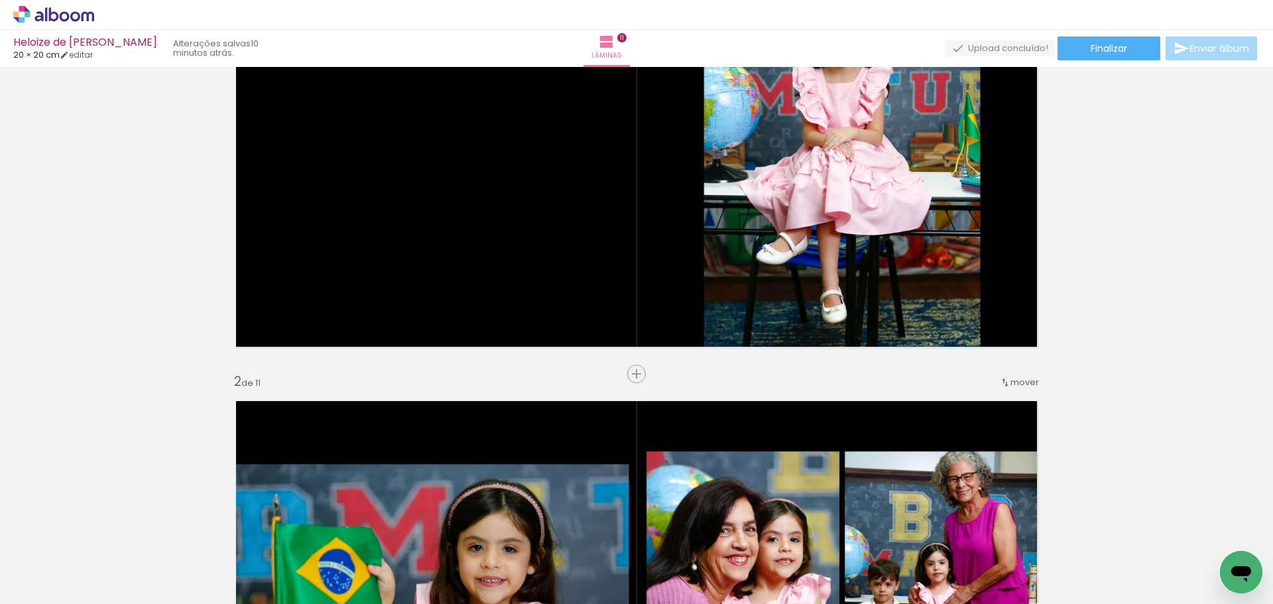
scroll to position [154, 0]
